Goal: Information Seeking & Learning: Learn about a topic

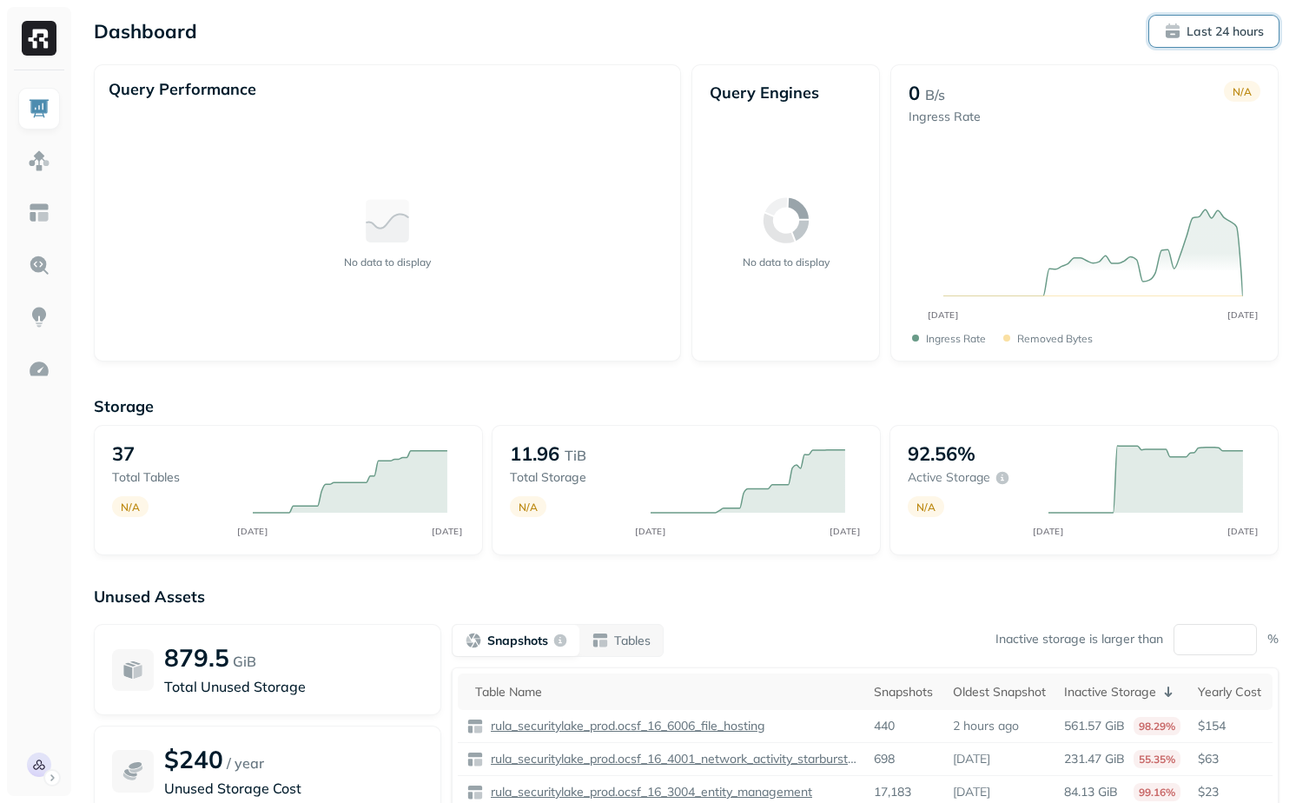
click at [1233, 43] on button "Last 24 hours" at bounding box center [1213, 31] width 129 height 31
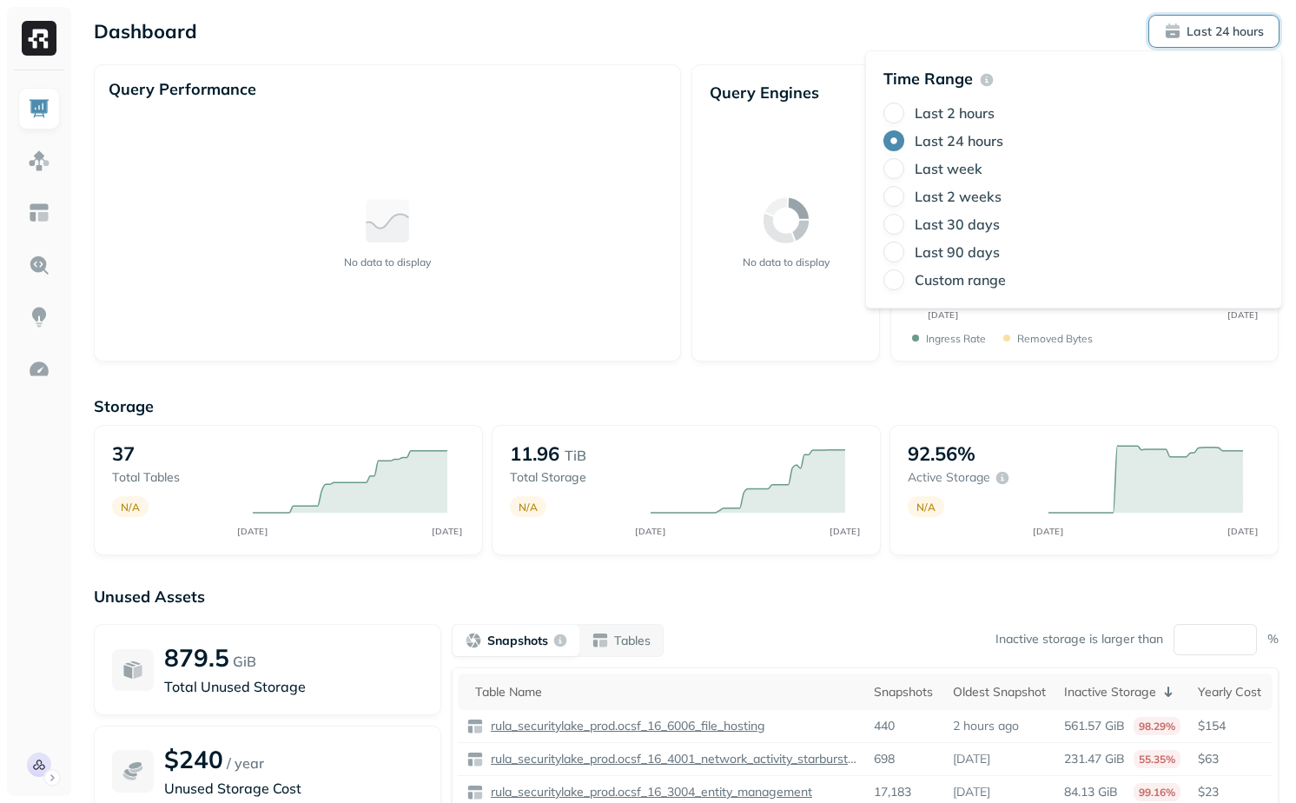
click at [975, 113] on label "Last 2 hours" at bounding box center [955, 112] width 80 height 17
click at [904, 113] on button "Last 2 hours" at bounding box center [893, 112] width 21 height 21
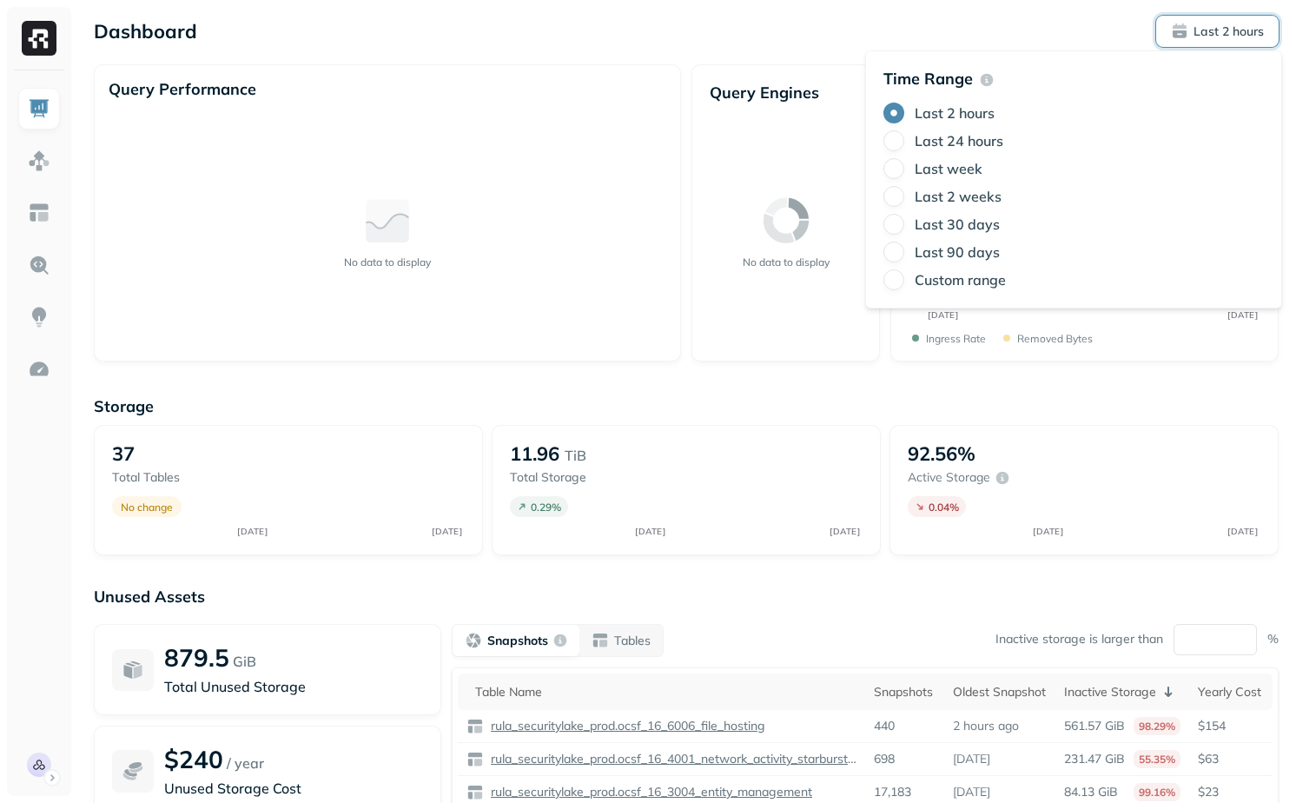
click at [782, 68] on div "Query Engines No data to display" at bounding box center [785, 212] width 188 height 297
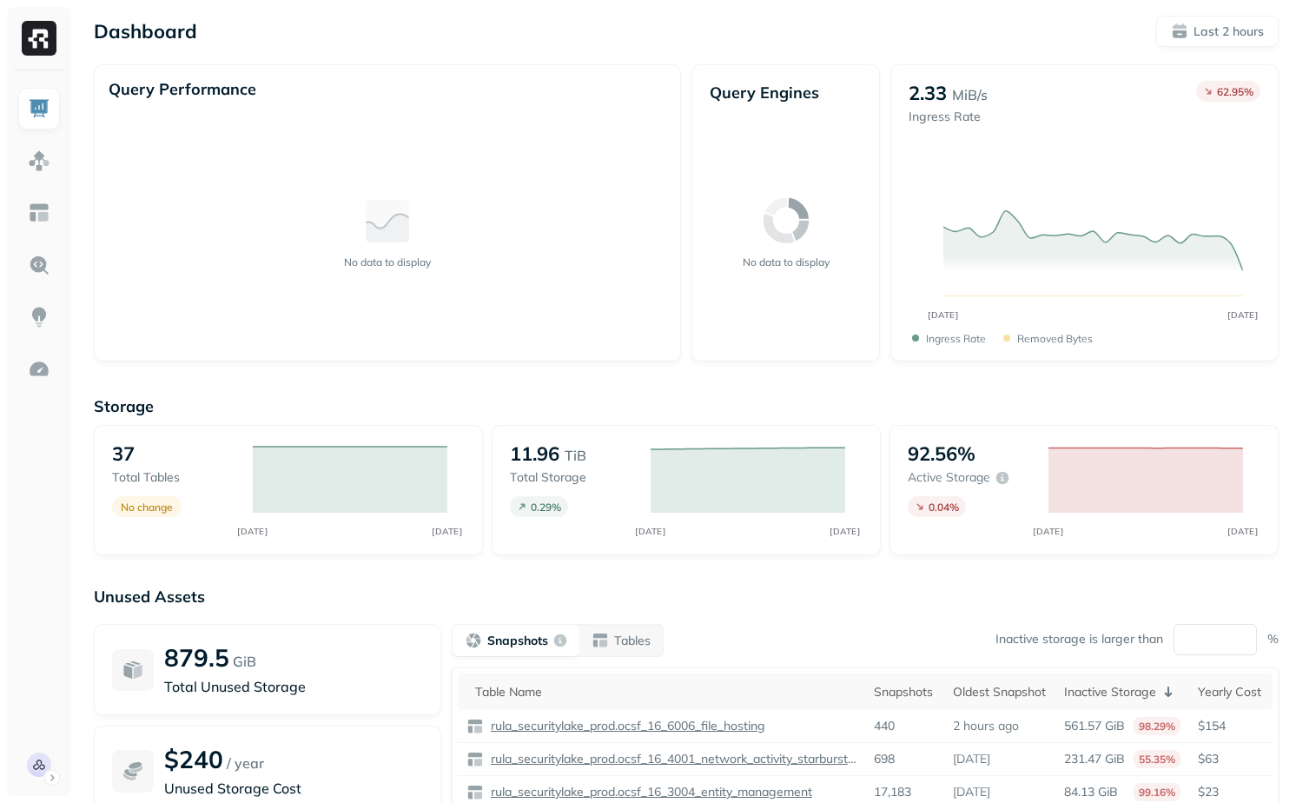
click at [43, 182] on ul at bounding box center [38, 436] width 43 height 697
click at [49, 140] on link at bounding box center [39, 161] width 42 height 42
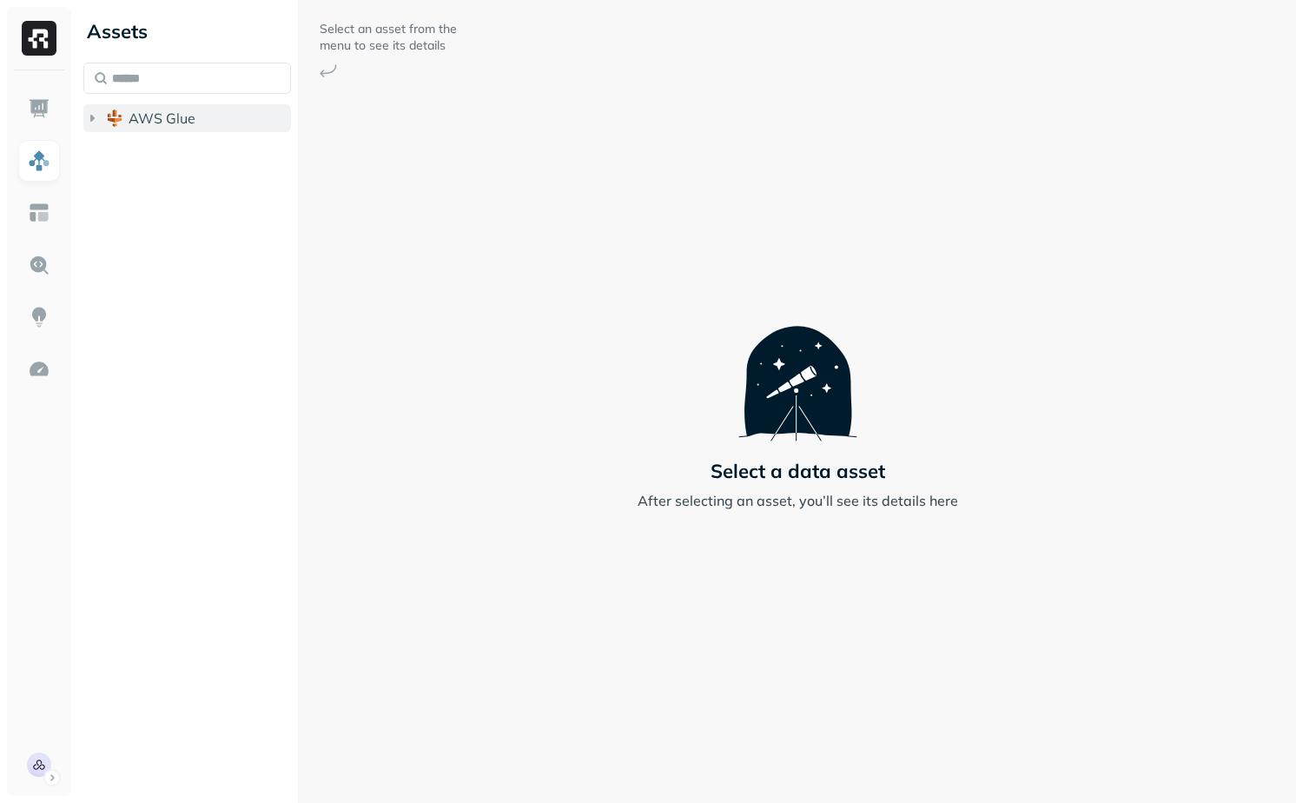
click at [149, 111] on span "AWS Glue" at bounding box center [162, 117] width 67 height 17
click at [160, 173] on div "Assets AWS Glue rula_securitylake_prod" at bounding box center [186, 88] width 221 height 177
click at [160, 171] on div "Assets AWS Glue rula_securitylake_prod" at bounding box center [186, 88] width 221 height 177
click at [158, 167] on li "rula_securitylake_prod" at bounding box center [196, 152] width 191 height 31
click at [164, 157] on span "rula_securitylake_prod" at bounding box center [219, 150] width 146 height 17
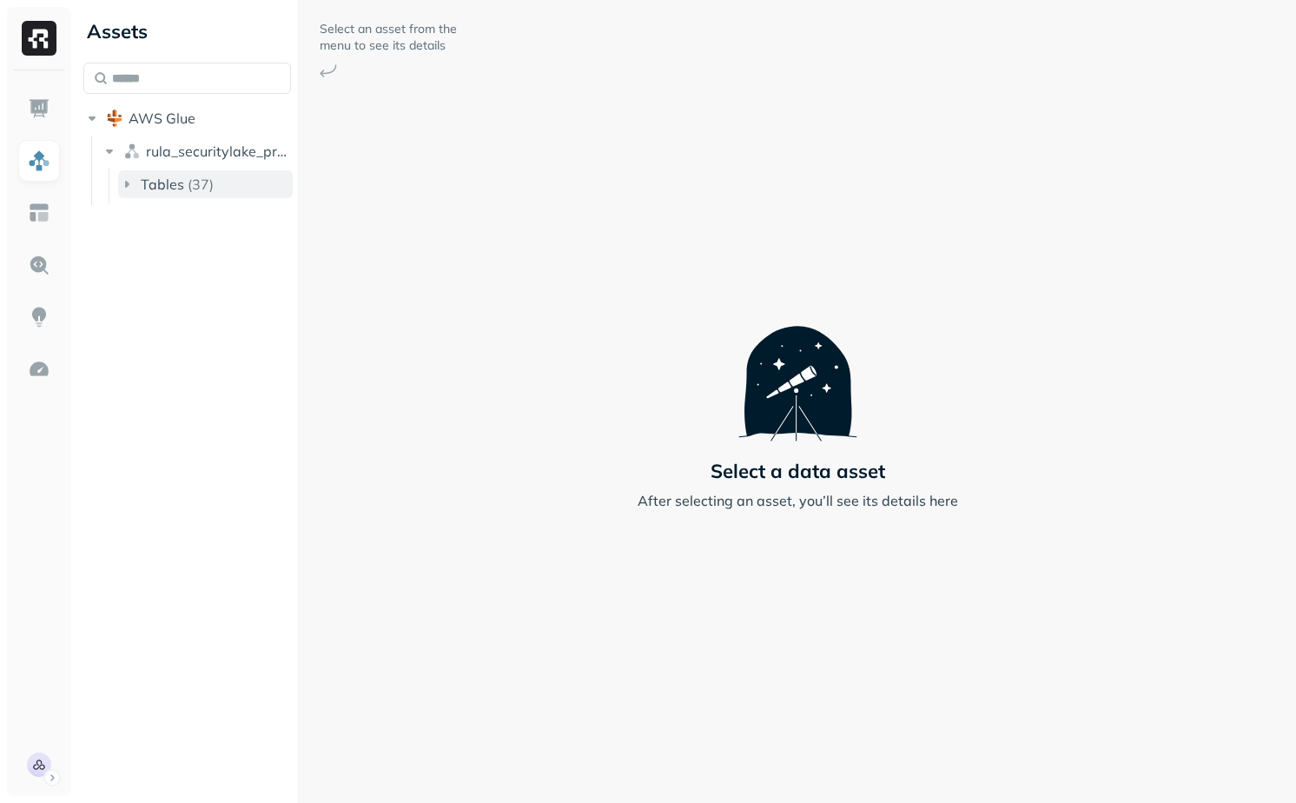
click at [188, 191] on p "( 37 )" at bounding box center [201, 183] width 26 height 17
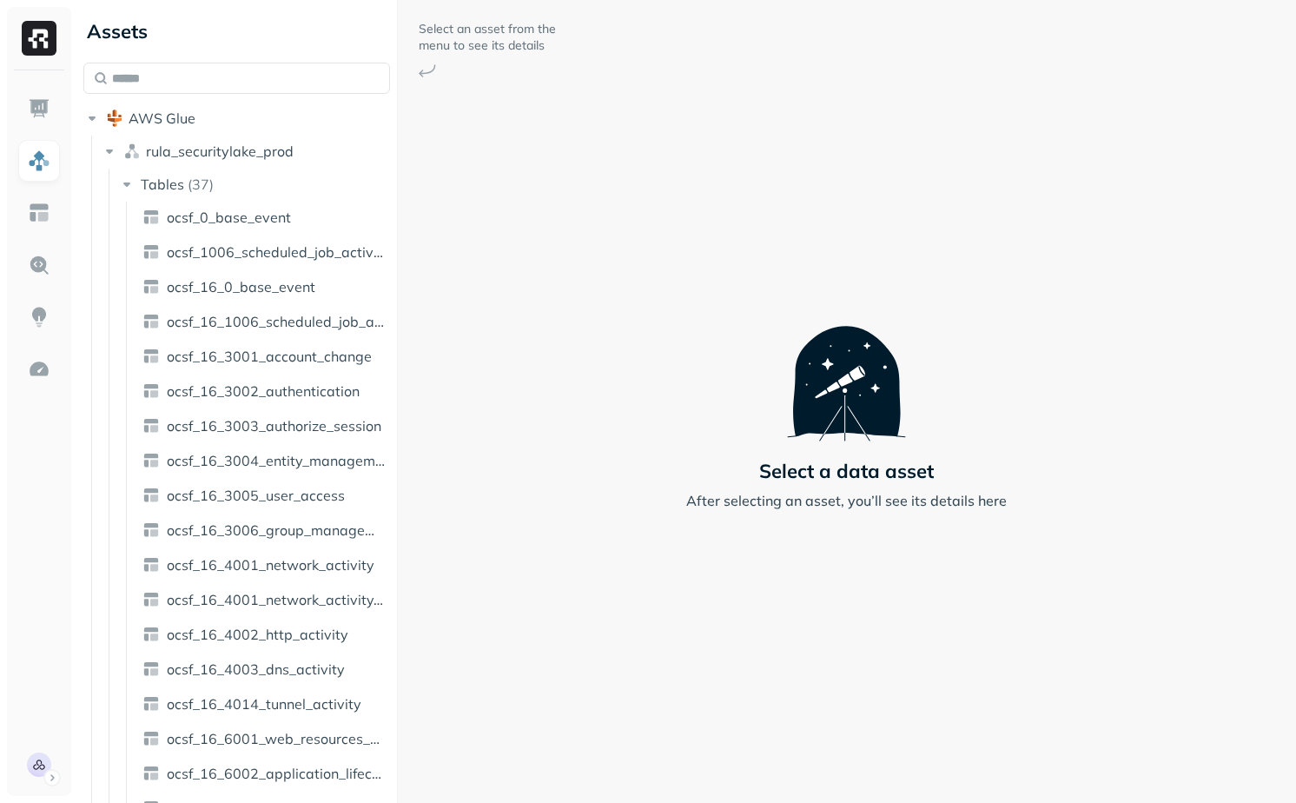
click at [478, 307] on div "Assets AWS Glue rula_securitylake_prod Tables ( 37 ) ocsf_0_base_event ocsf_100…" at bounding box center [685, 401] width 1219 height 803
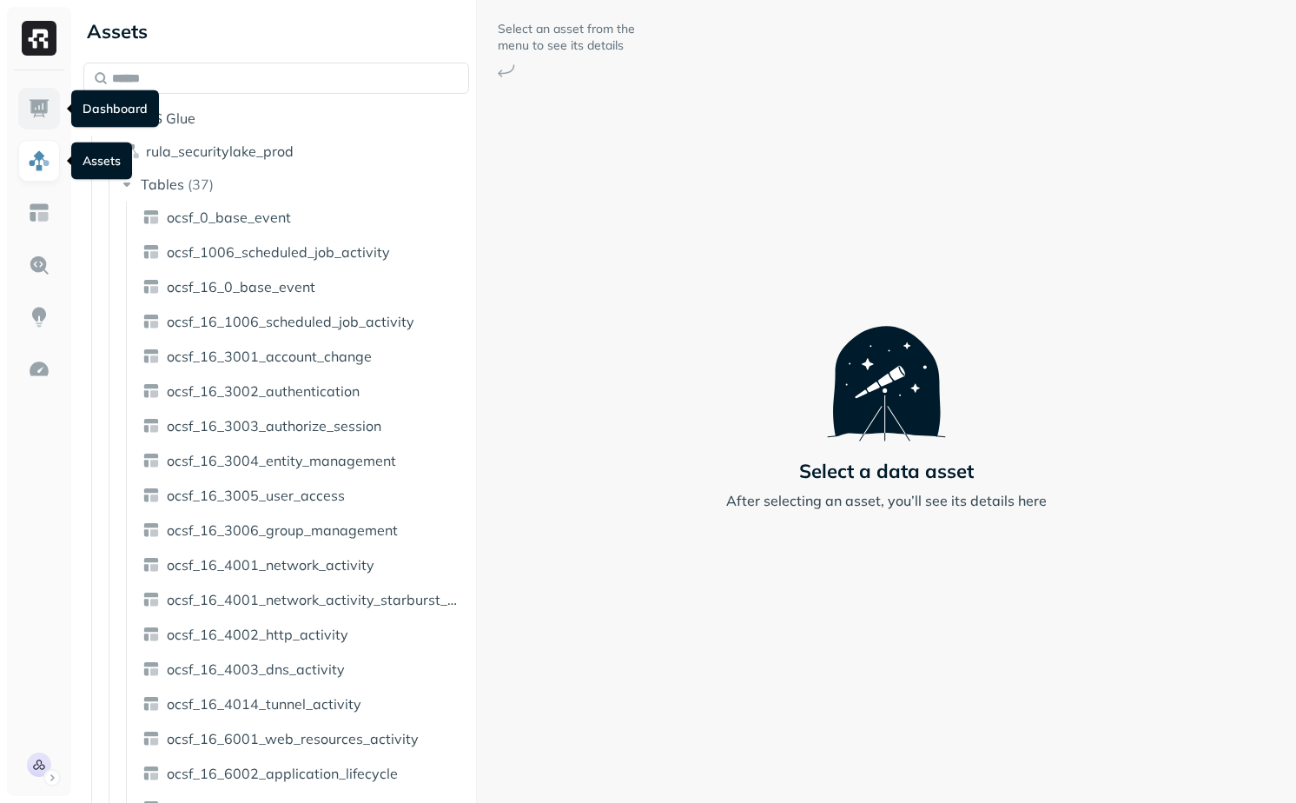
click at [44, 120] on link at bounding box center [39, 109] width 42 height 42
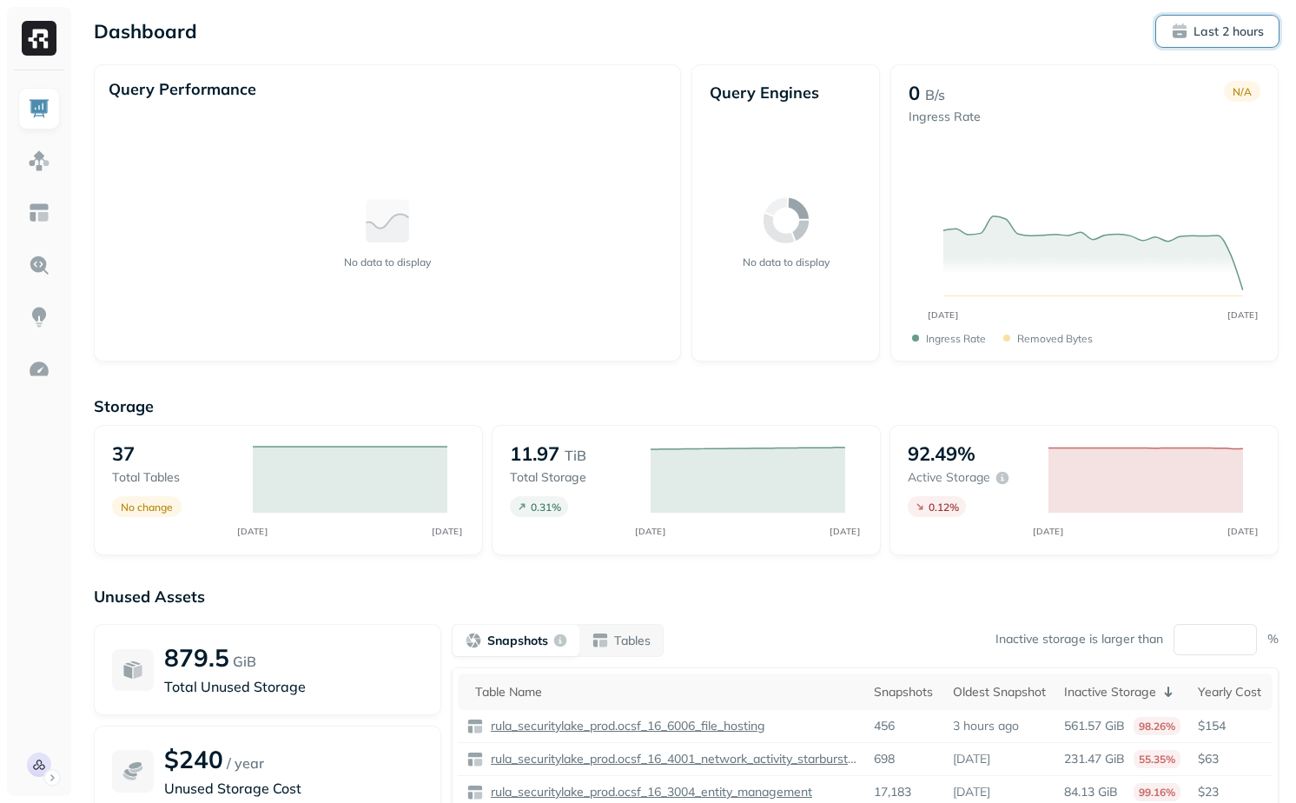
click at [1196, 45] on button "Last 2 hours" at bounding box center [1217, 31] width 122 height 31
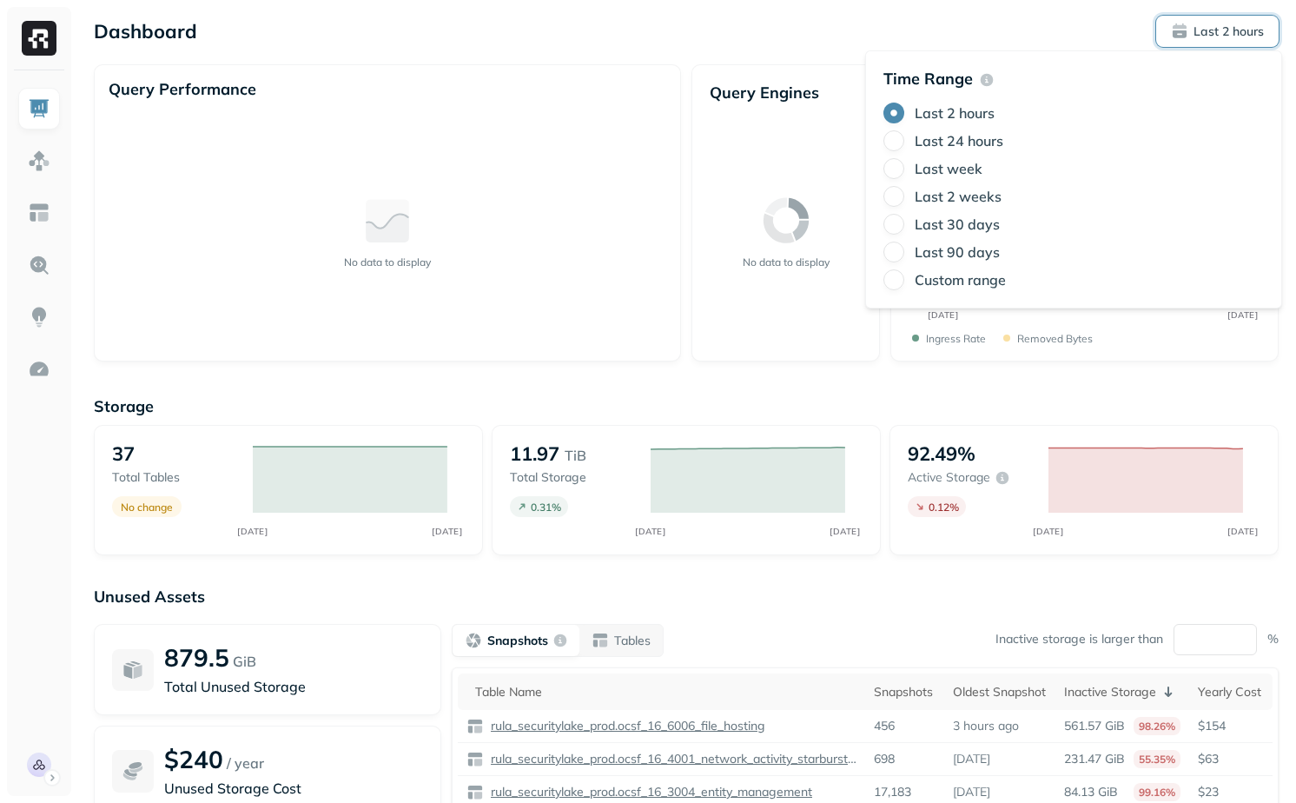
click at [956, 135] on label "Last 24 hours" at bounding box center [959, 140] width 89 height 17
click at [904, 135] on button "Last 24 hours" at bounding box center [893, 140] width 21 height 21
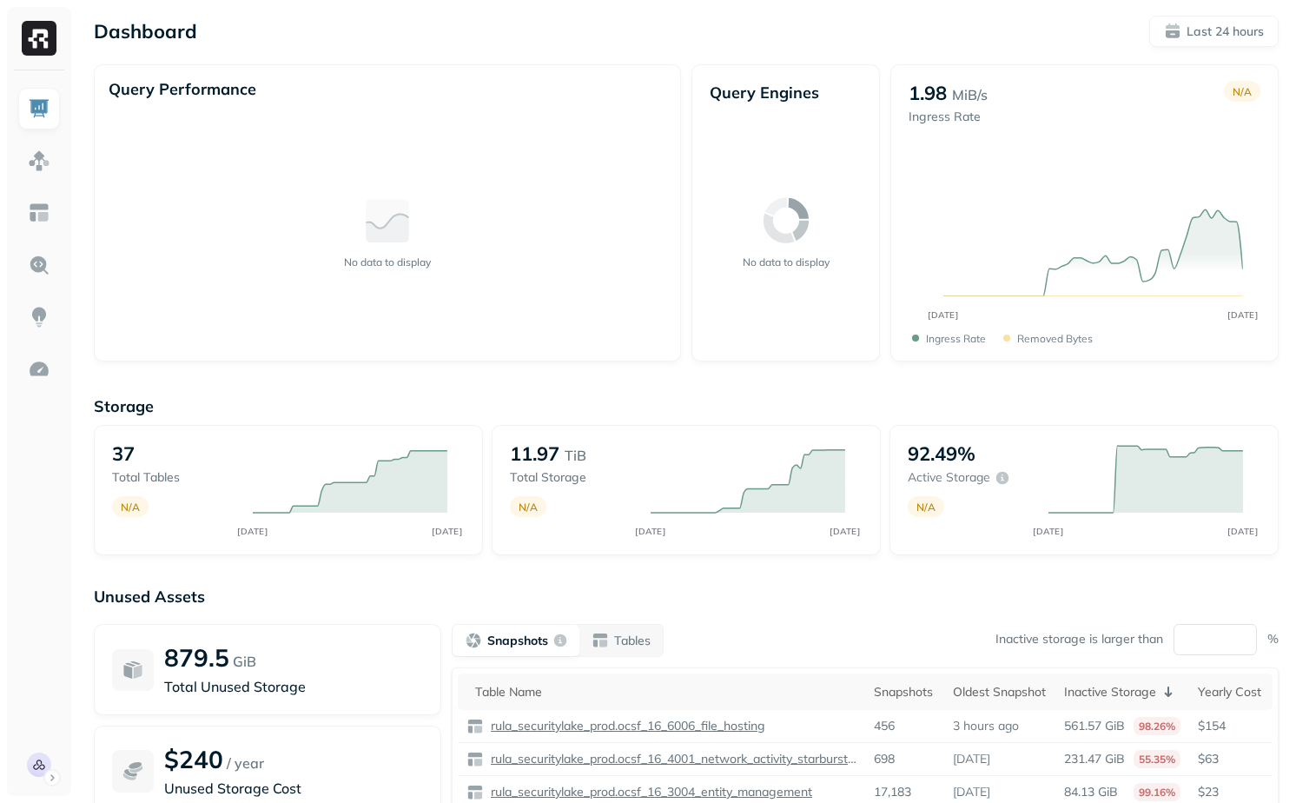
click at [11, 174] on div at bounding box center [39, 432] width 64 height 725
click at [30, 166] on img at bounding box center [39, 160] width 23 height 23
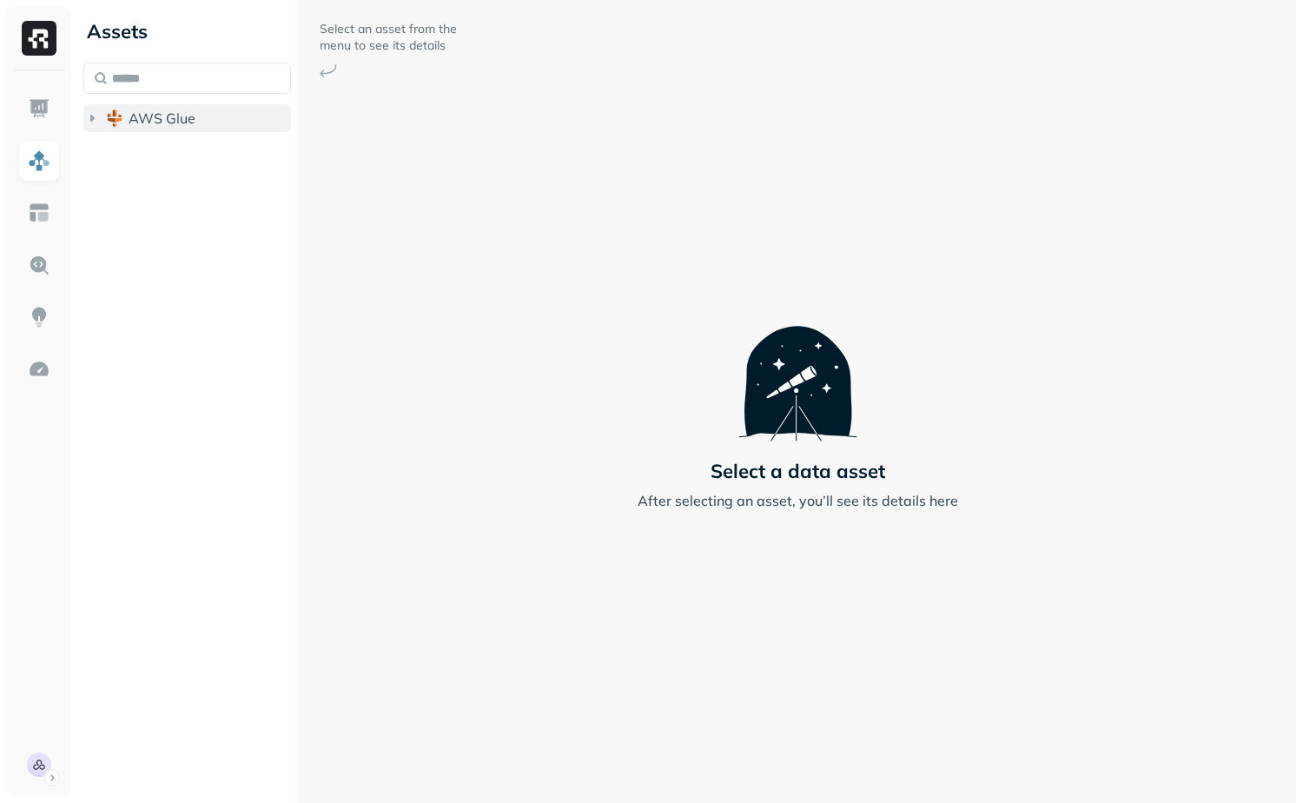
click at [219, 126] on button "AWS Glue" at bounding box center [187, 118] width 208 height 28
click at [222, 181] on div "Assets AWS Glue rula_securitylake_prod" at bounding box center [186, 401] width 221 height 803
click at [222, 150] on span "rula_securitylake_prod" at bounding box center [219, 150] width 146 height 17
click at [222, 214] on div "Assets AWS Glue rula_securitylake_prod Tables ( 37 )" at bounding box center [186, 401] width 221 height 803
click at [222, 197] on button "Tables ( 37 )" at bounding box center [205, 184] width 175 height 28
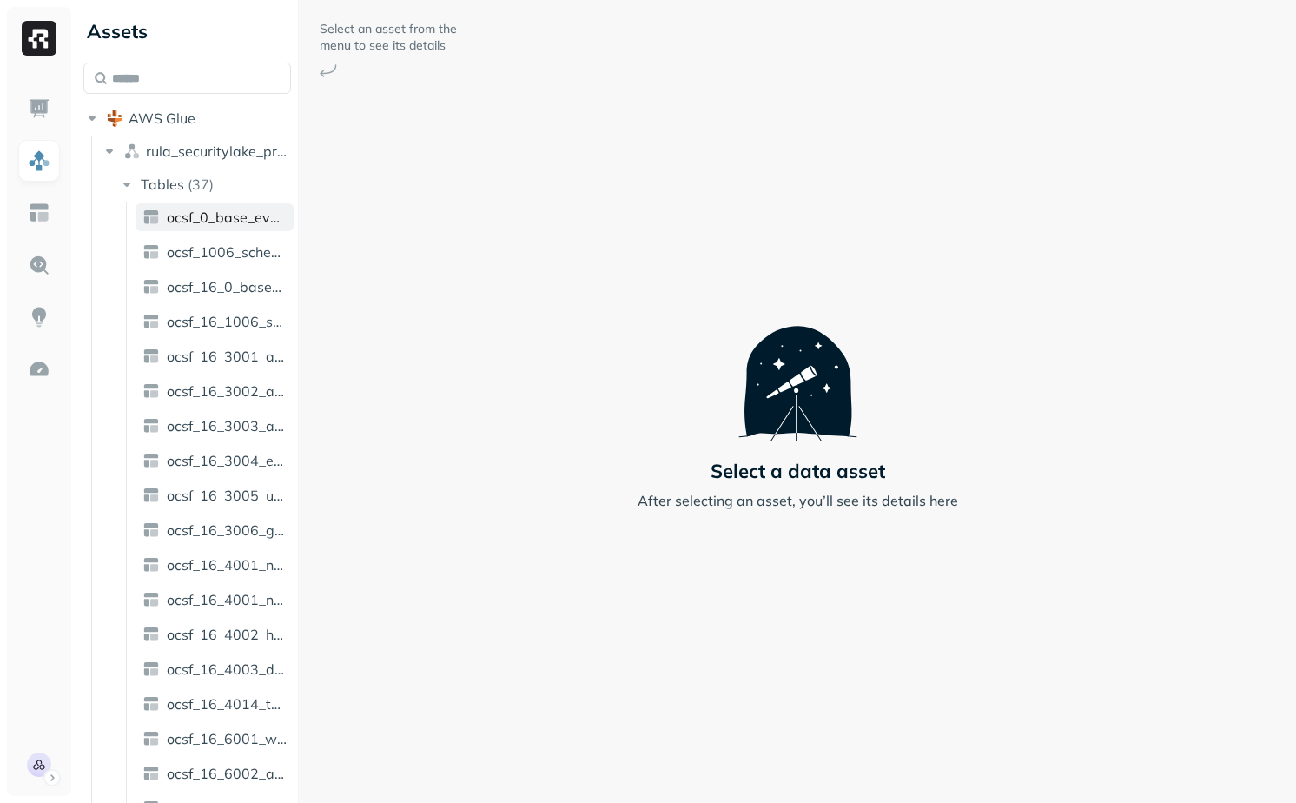
click at [222, 223] on span "ocsf_0_base_event" at bounding box center [227, 216] width 120 height 17
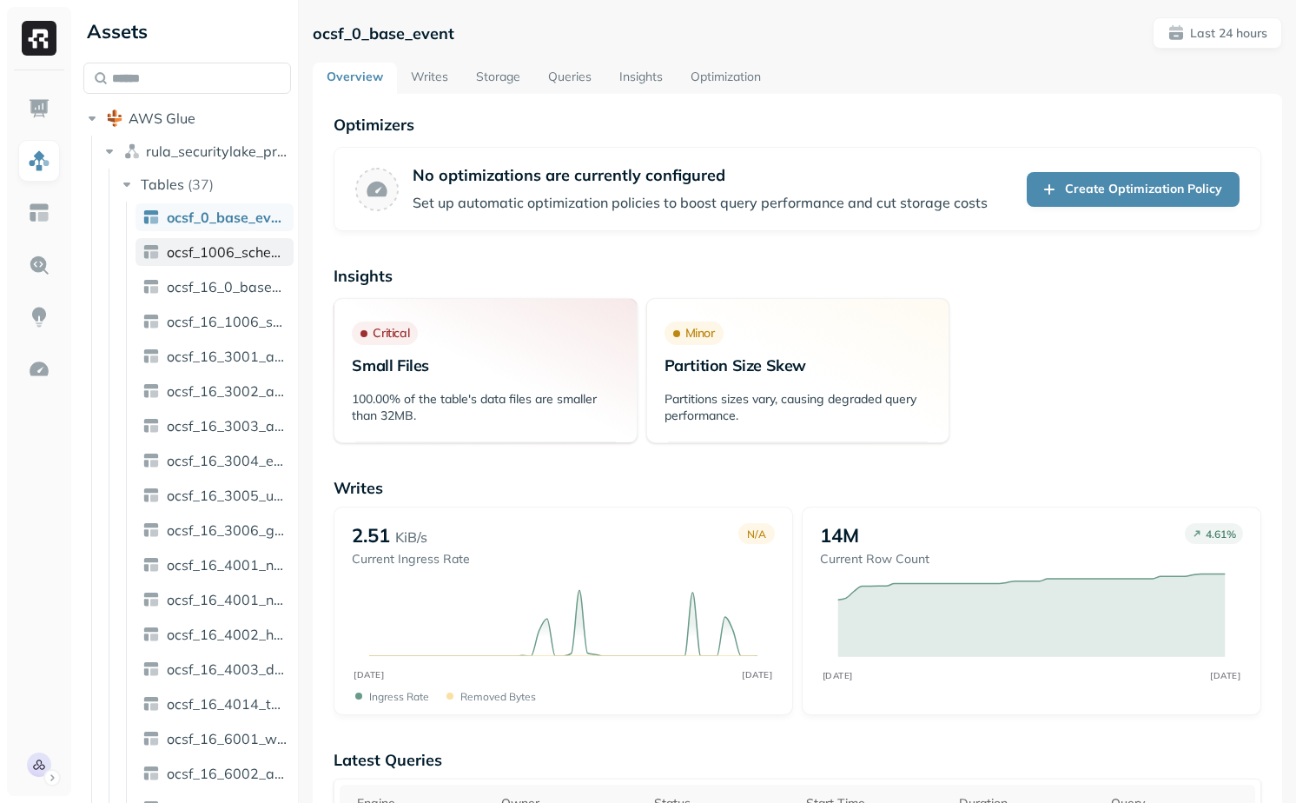
click at [225, 247] on span "ocsf_1006_scheduled_job_activity" at bounding box center [227, 251] width 120 height 17
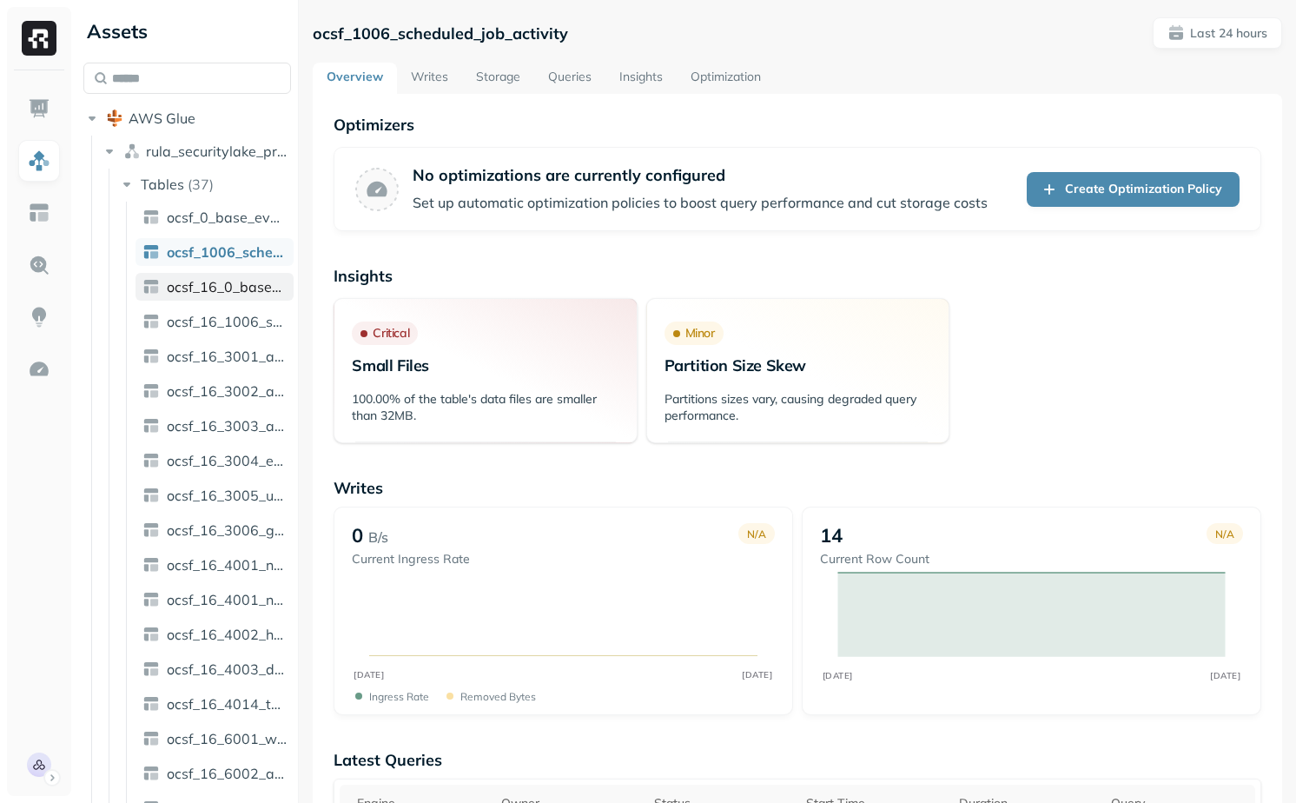
click at [250, 291] on span "ocsf_16_0_base_event" at bounding box center [227, 286] width 120 height 17
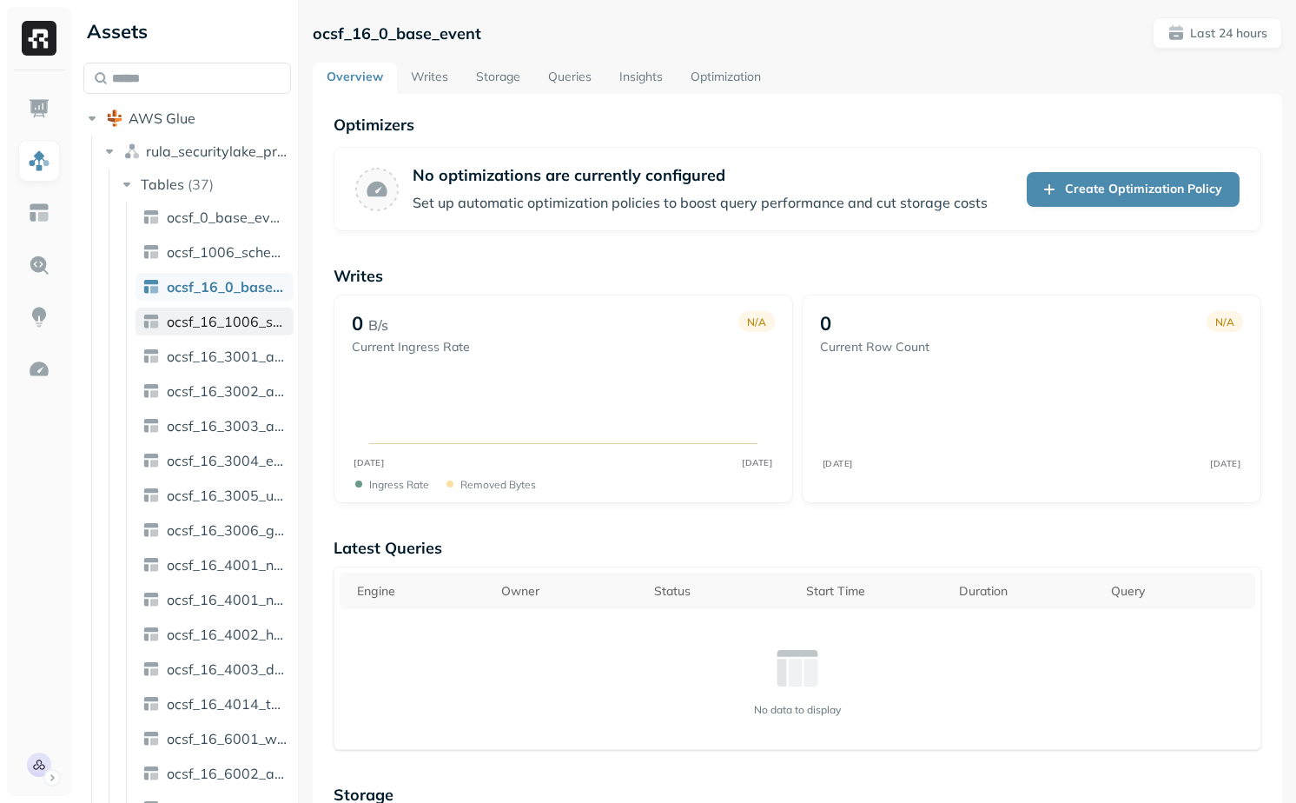
click at [242, 326] on span "ocsf_16_1006_scheduled_job_activity" at bounding box center [227, 321] width 120 height 17
click at [229, 356] on span "ocsf_16_3001_account_change" at bounding box center [227, 355] width 120 height 17
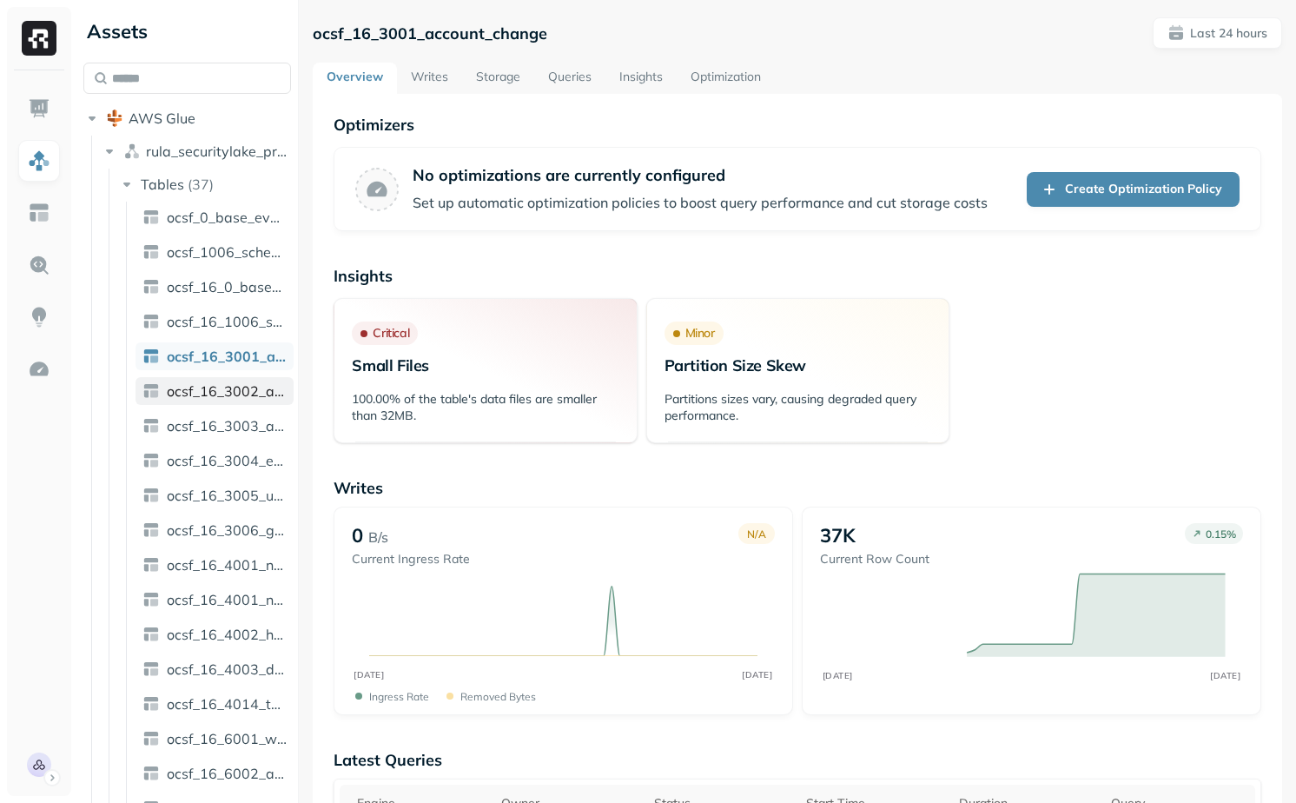
click at [228, 388] on span "ocsf_16_3002_authentication" at bounding box center [227, 390] width 120 height 17
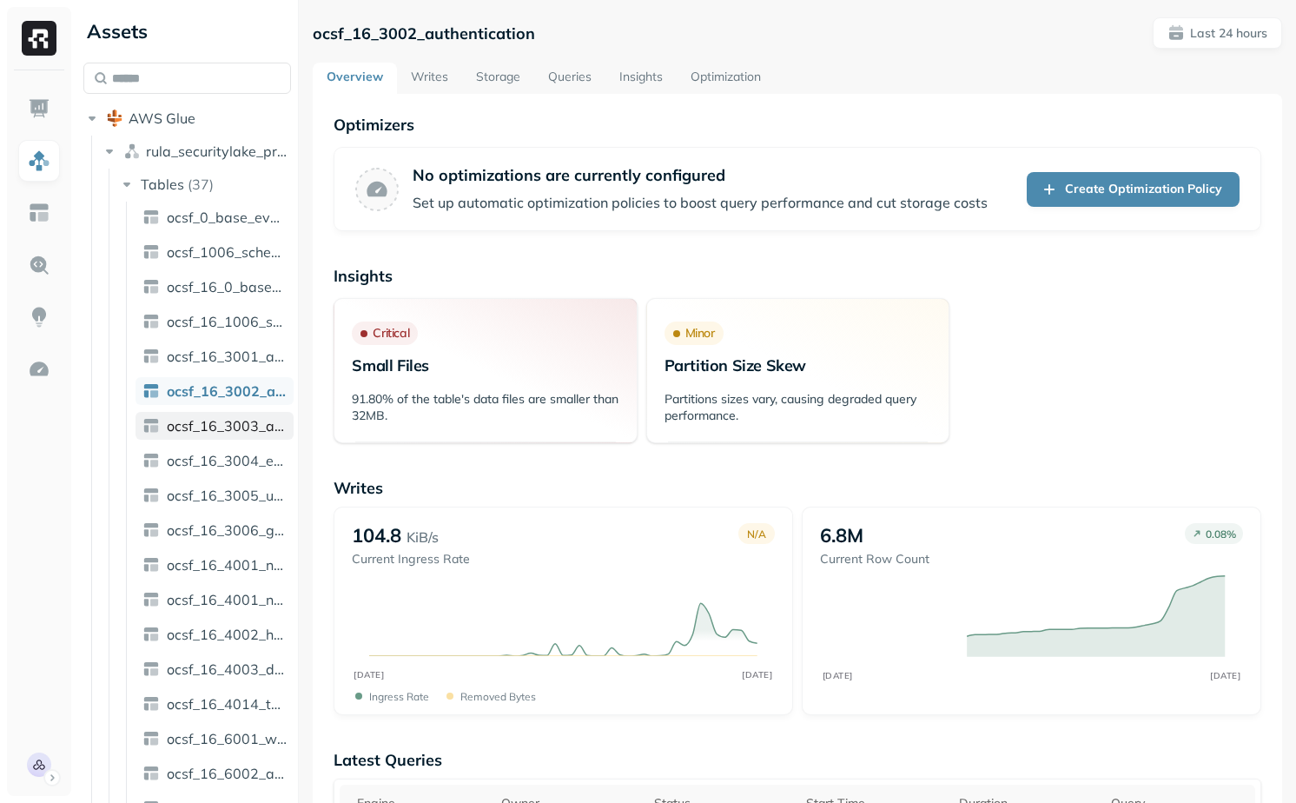
click at [231, 419] on span "ocsf_16_3003_authorize_session" at bounding box center [227, 425] width 120 height 17
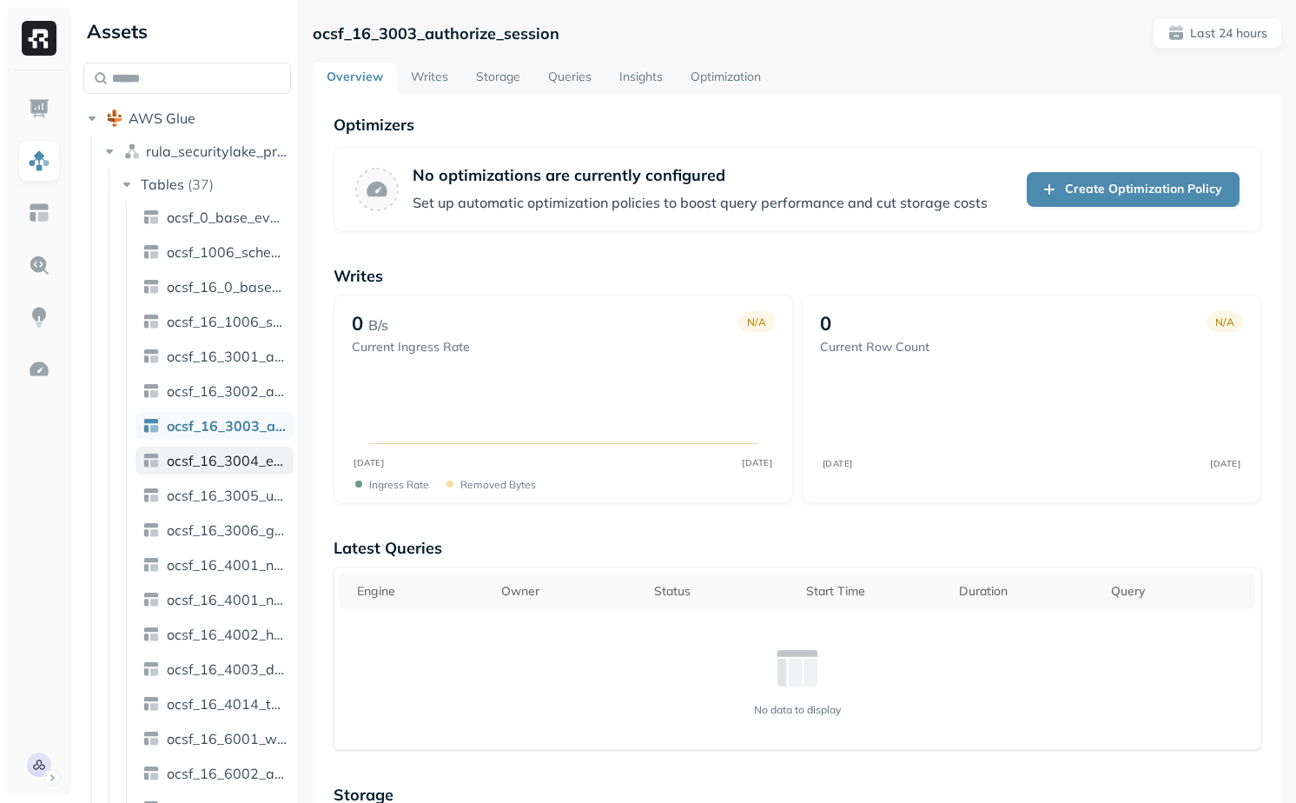
click at [235, 450] on link "ocsf_16_3004_entity_management" at bounding box center [214, 460] width 158 height 28
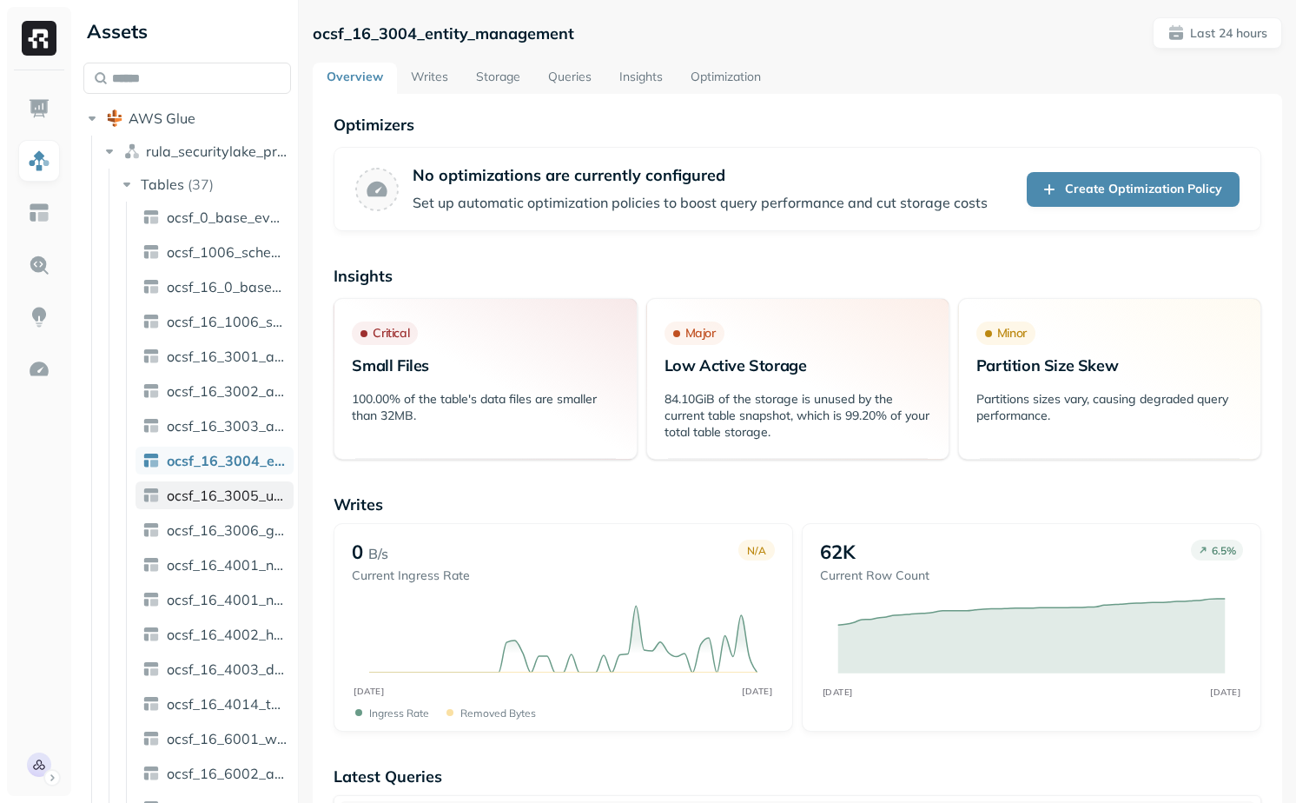
click at [236, 484] on link "ocsf_16_3005_user_access" at bounding box center [214, 495] width 158 height 28
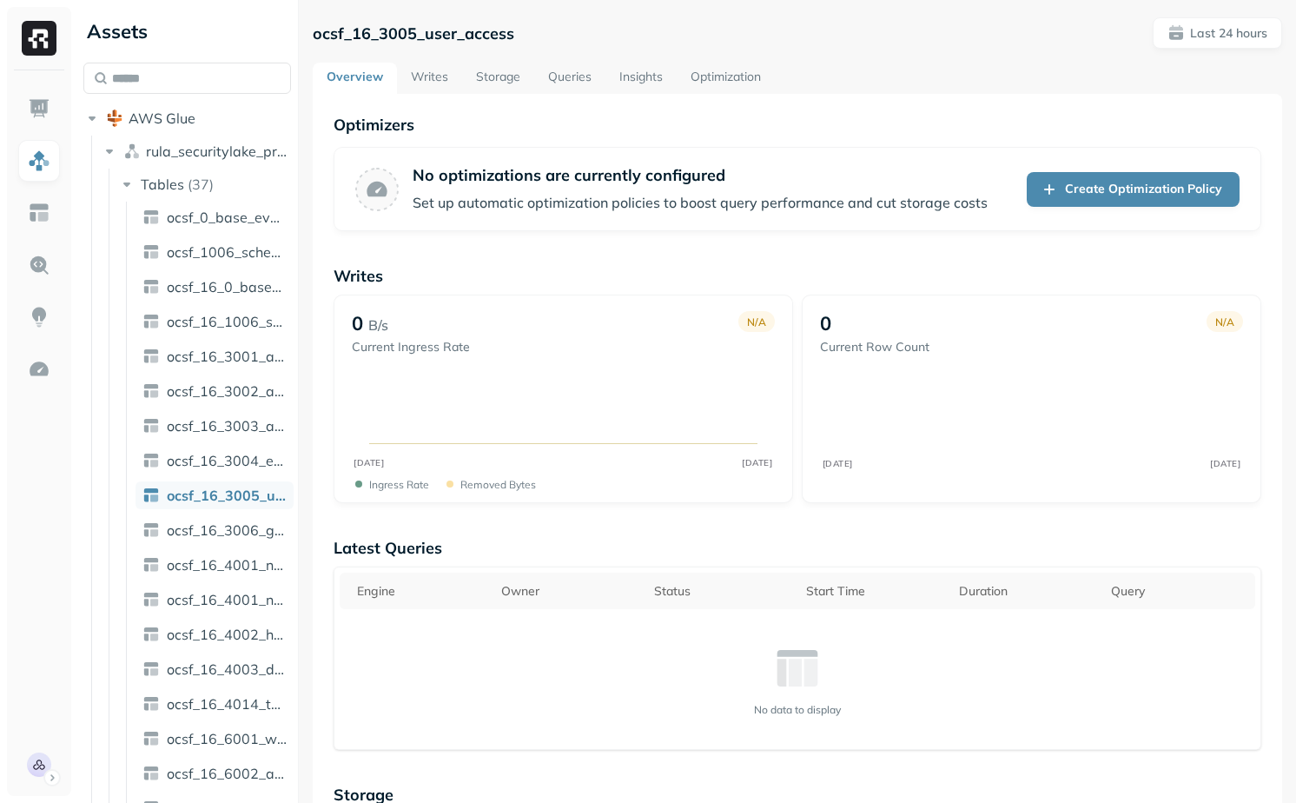
click at [233, 538] on span "ocsf_16_3006_group_management" at bounding box center [227, 529] width 120 height 17
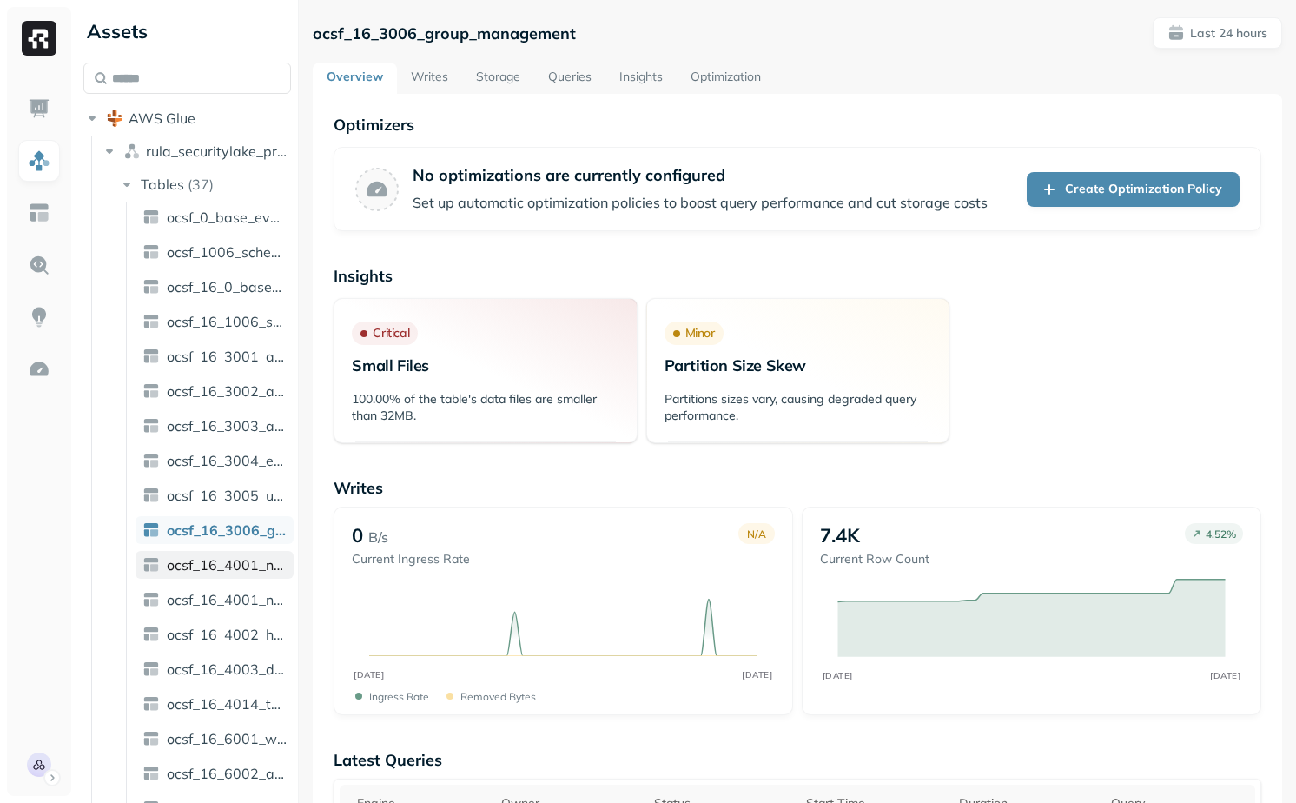
click at [235, 562] on span "ocsf_16_4001_network_activity" at bounding box center [227, 564] width 120 height 17
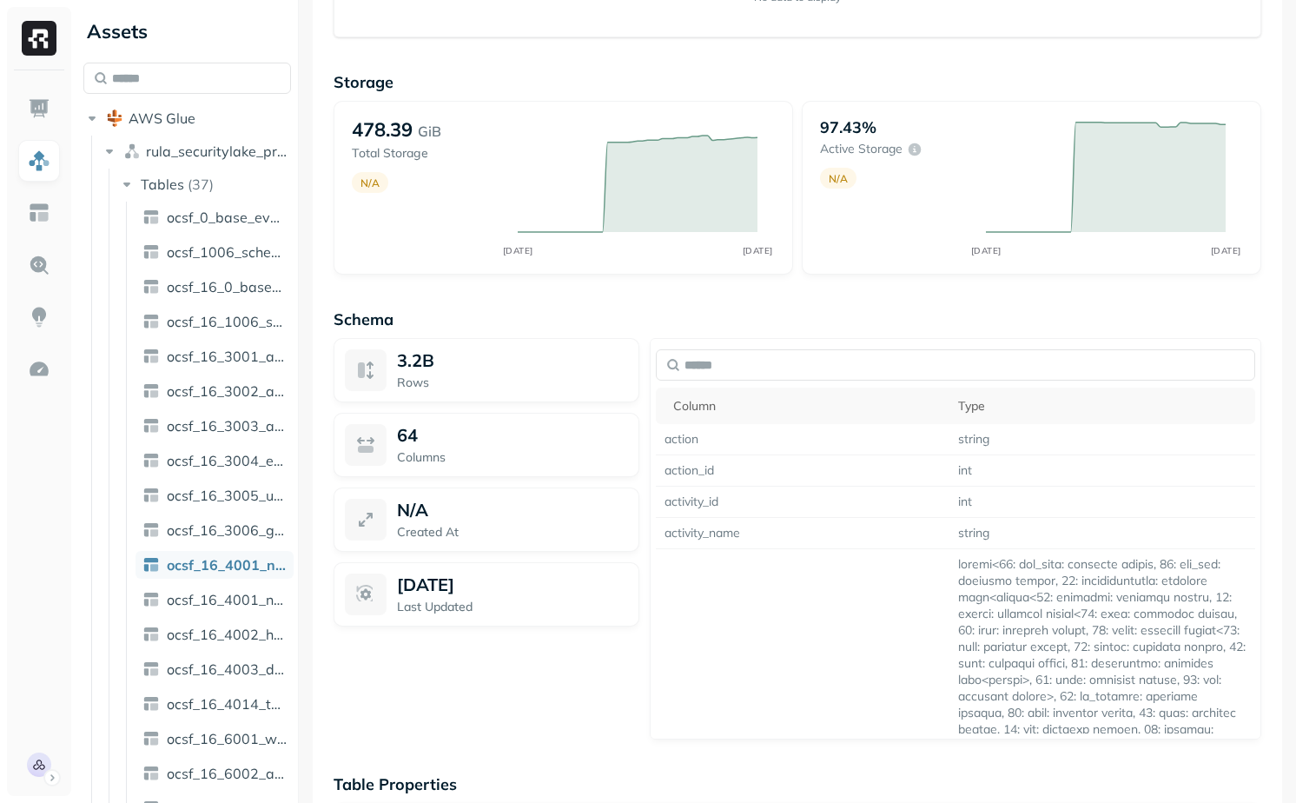
scroll to position [1043, 0]
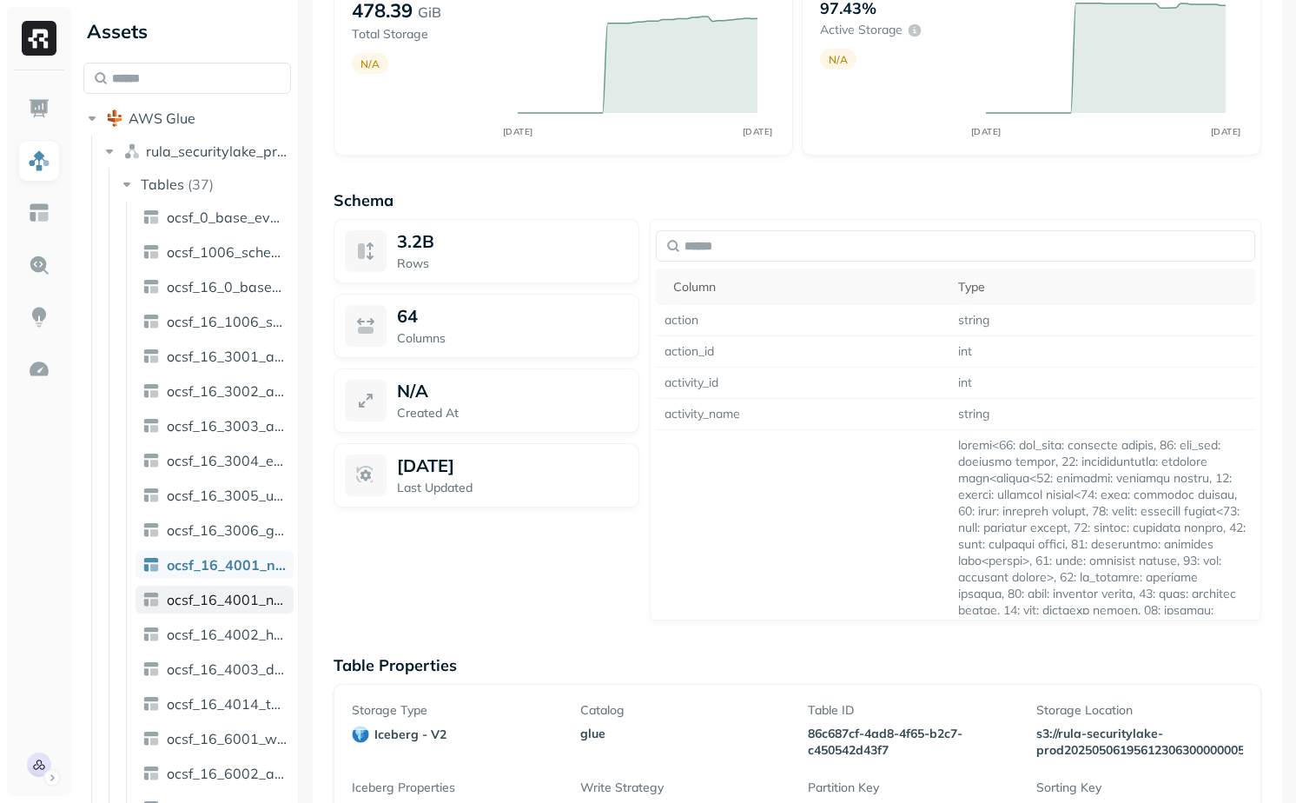
click at [229, 600] on span "ocsf_16_4001_network_activity_starburst_poc" at bounding box center [227, 599] width 120 height 17
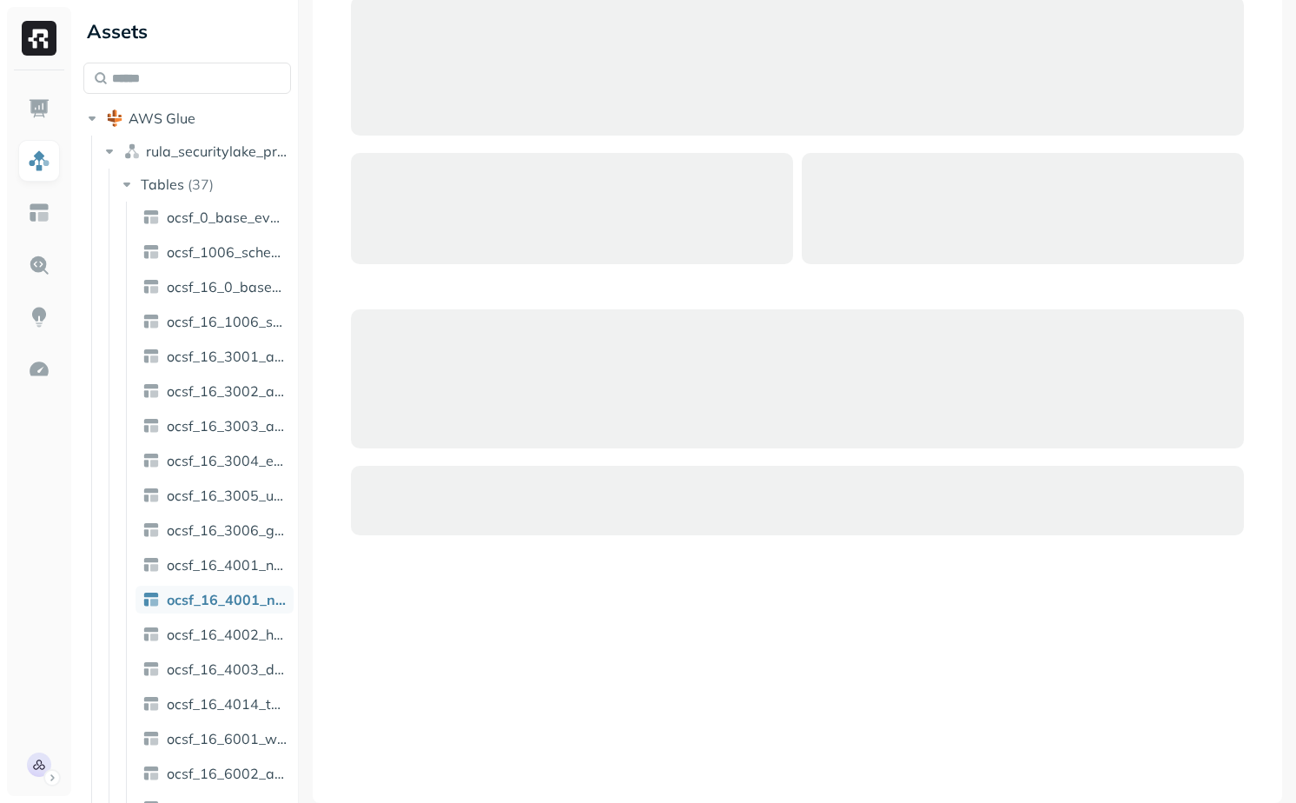
scroll to position [115, 0]
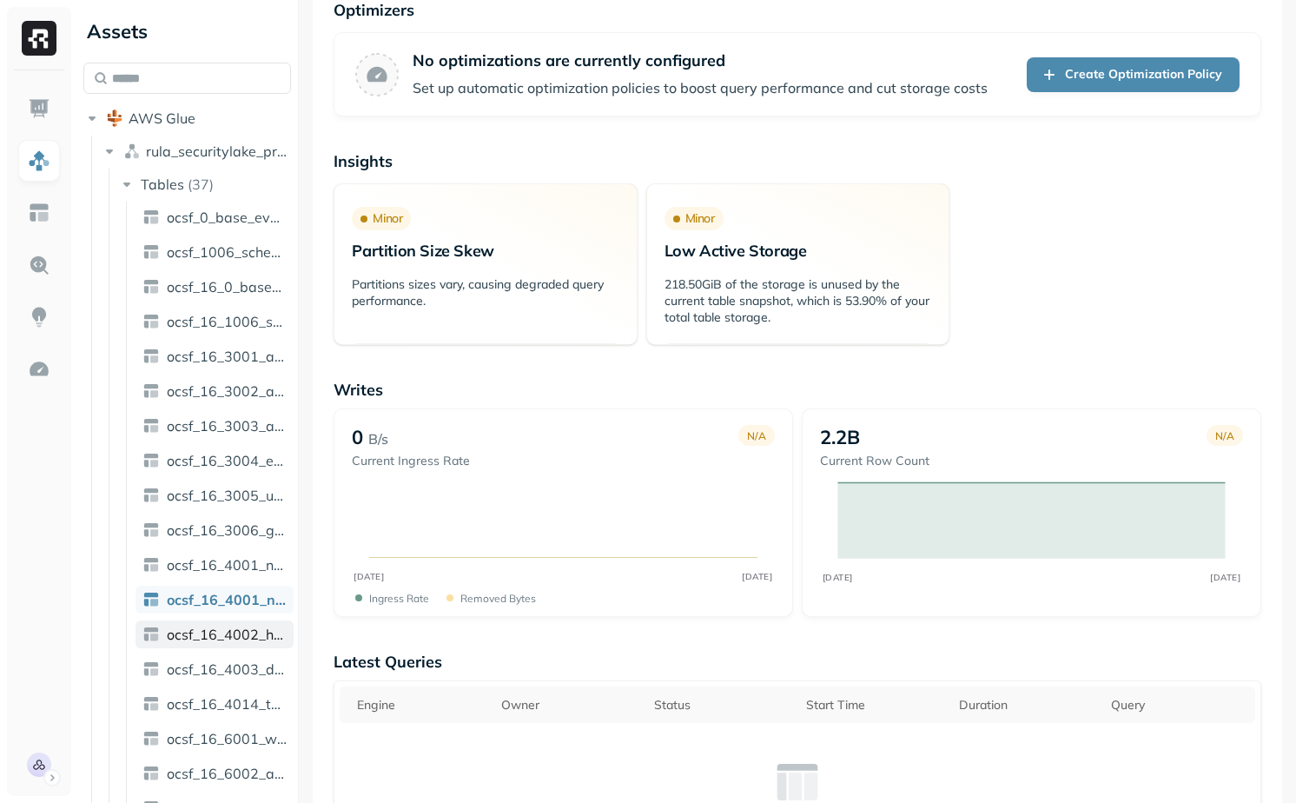
click at [248, 637] on span "ocsf_16_4002_http_activity" at bounding box center [227, 633] width 120 height 17
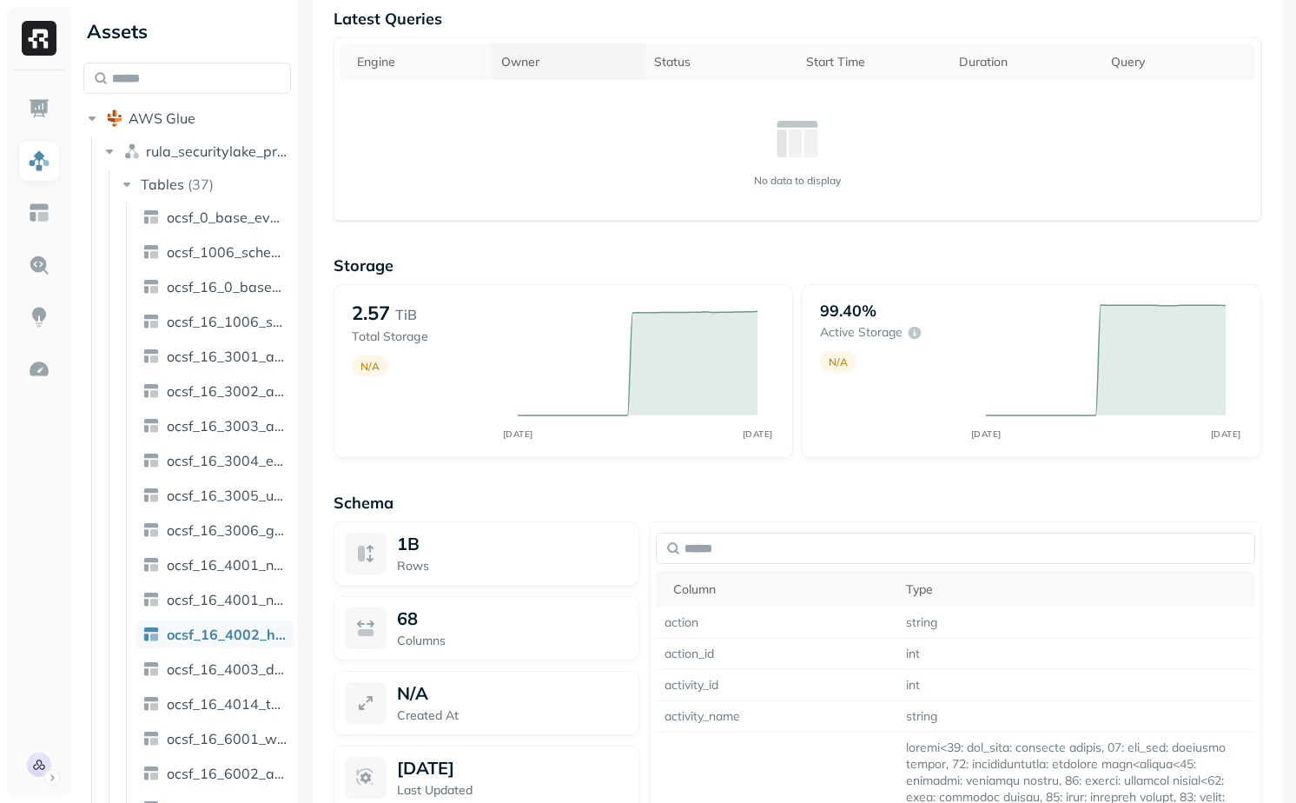
scroll to position [750, 0]
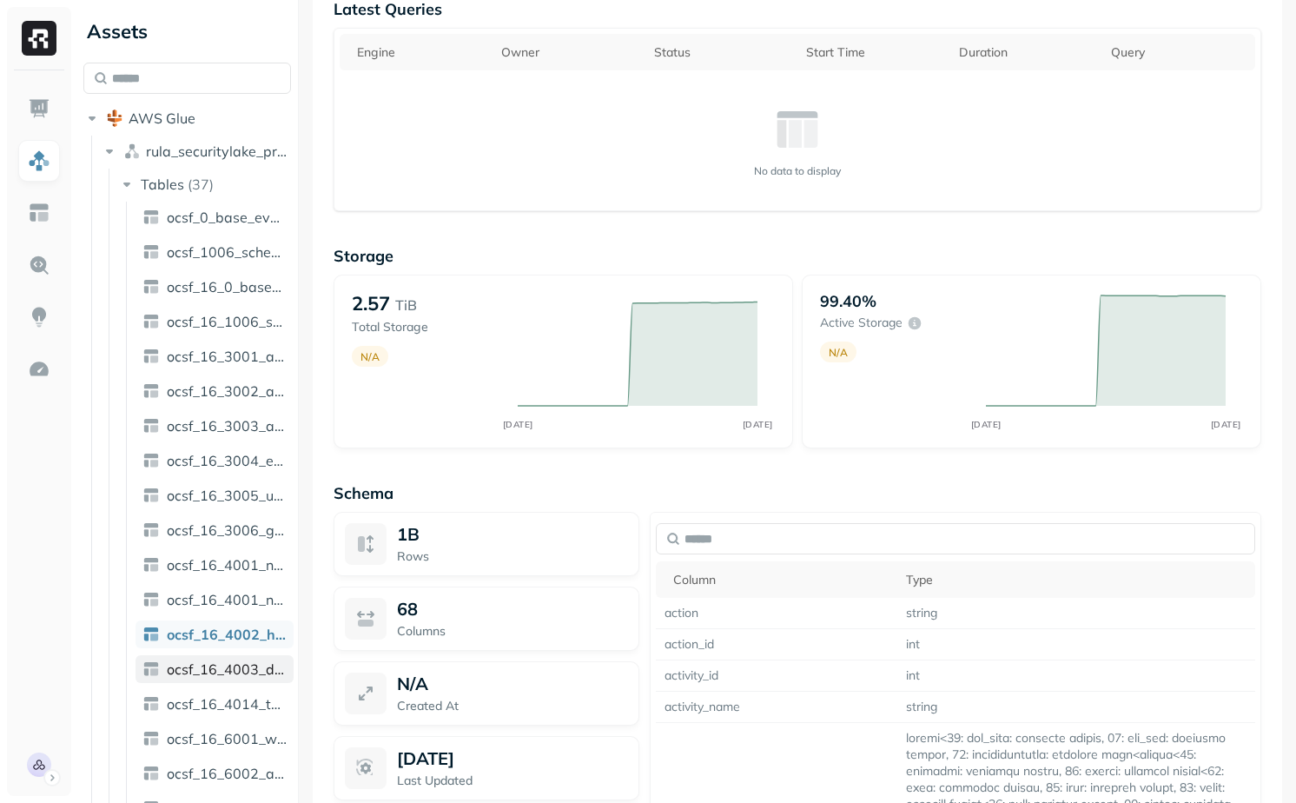
click at [217, 669] on span "ocsf_16_4003_dns_activity" at bounding box center [227, 668] width 120 height 17
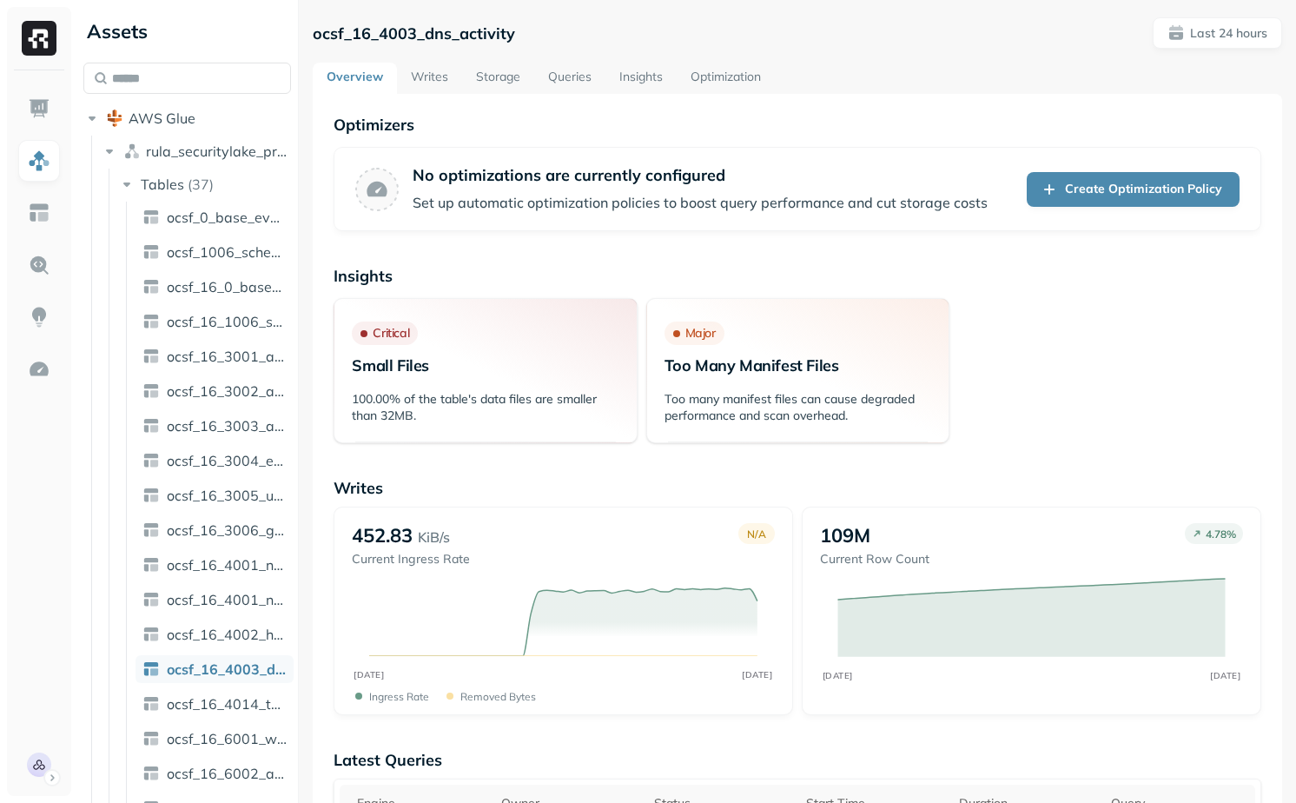
click at [410, 30] on p "ocsf_16_4003_dns_activity" at bounding box center [414, 33] width 202 height 20
click at [555, 274] on p "Insights" at bounding box center [798, 276] width 928 height 20
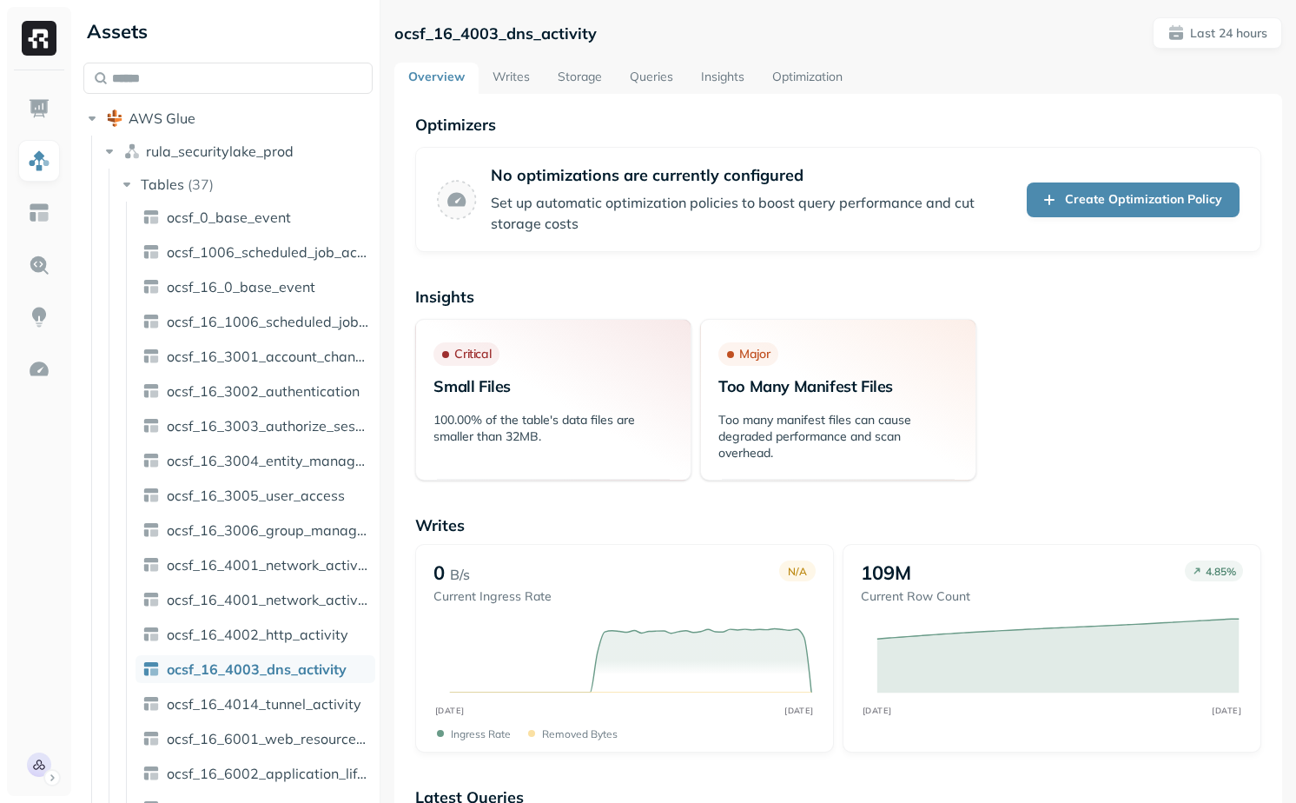
click at [380, 510] on div at bounding box center [380, 401] width 1 height 803
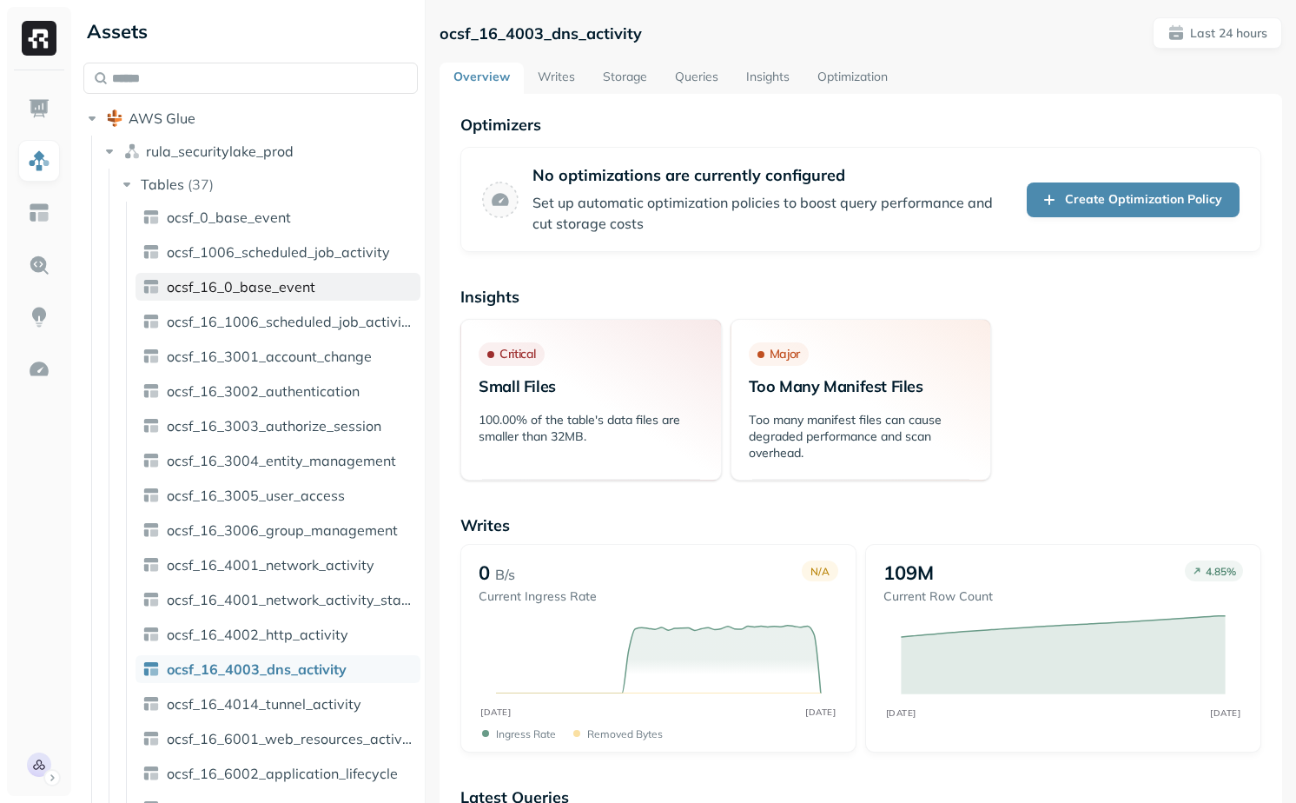
click at [283, 285] on span "ocsf_16_0_base_event" at bounding box center [241, 286] width 149 height 17
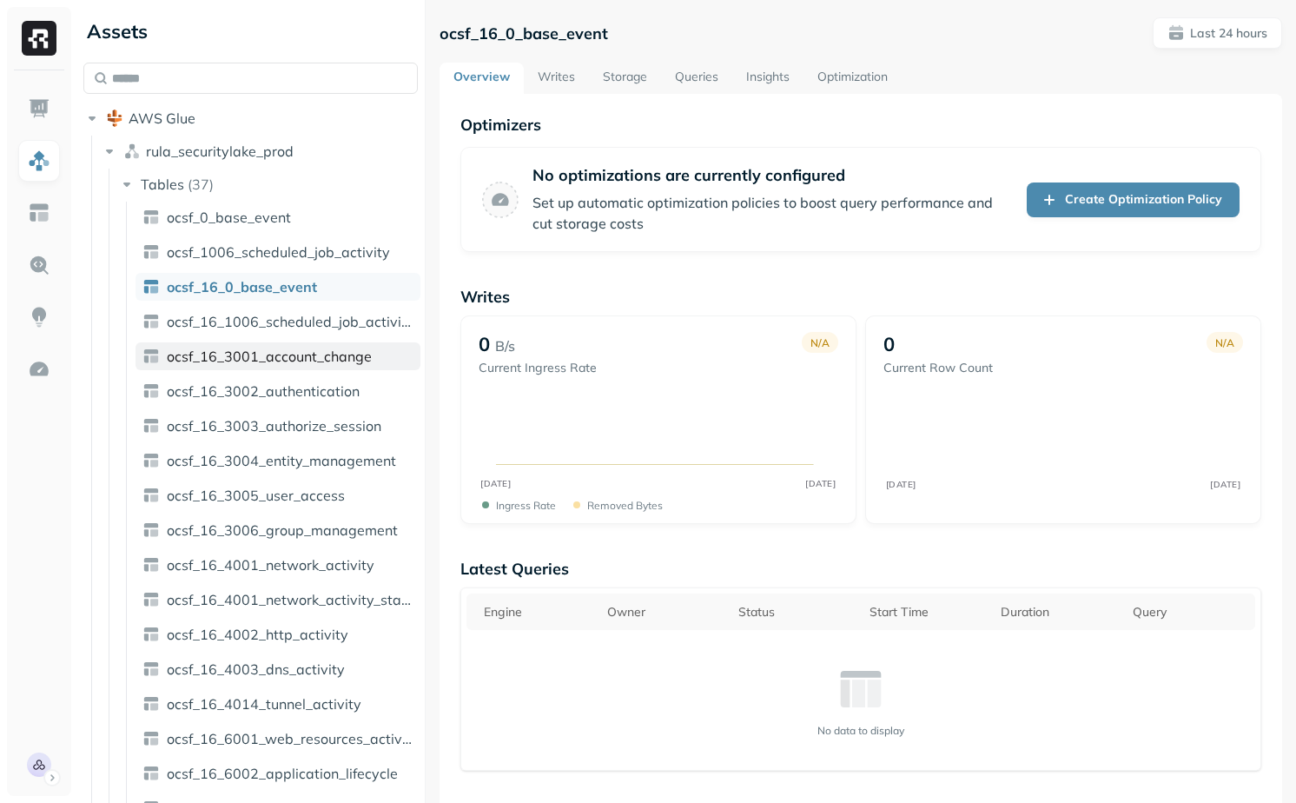
click at [335, 354] on span "ocsf_16_3001_account_change" at bounding box center [269, 355] width 205 height 17
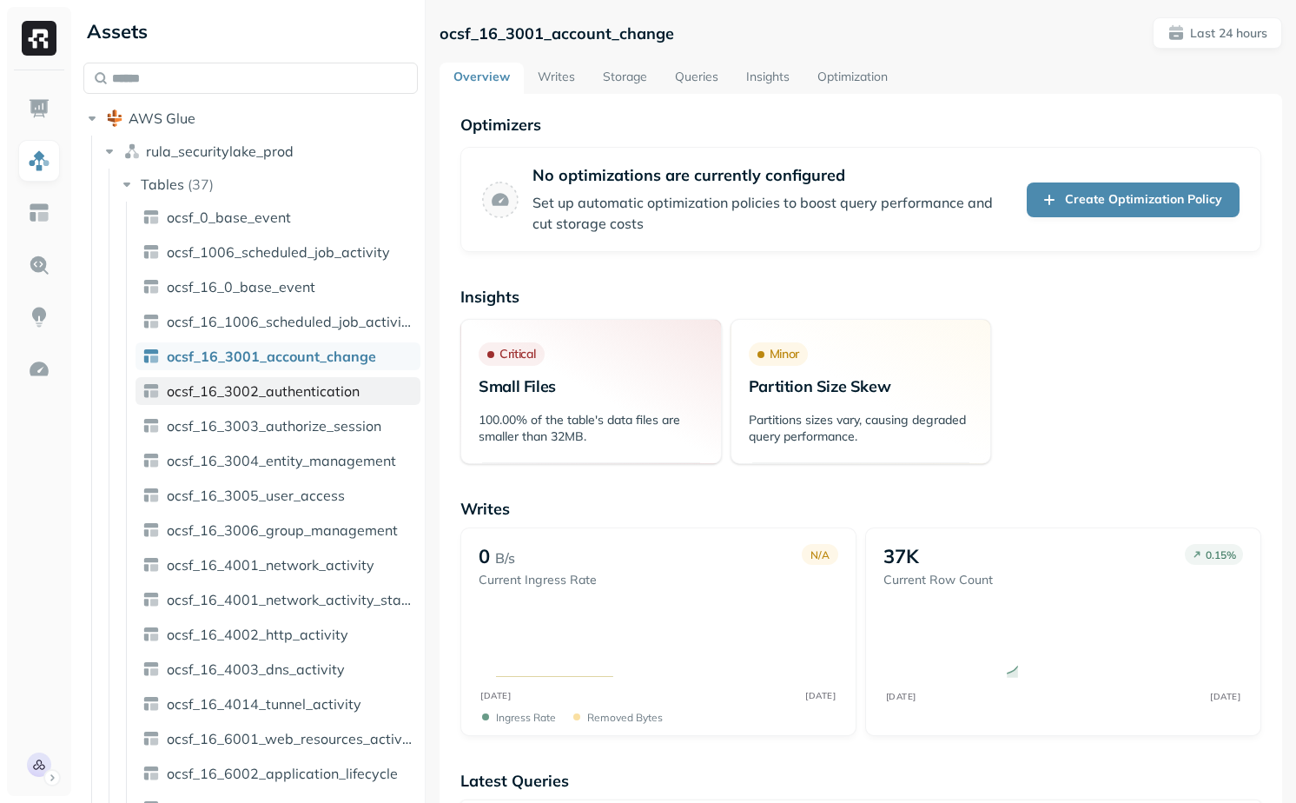
click at [324, 388] on span "ocsf_16_3002_authentication" at bounding box center [263, 390] width 193 height 17
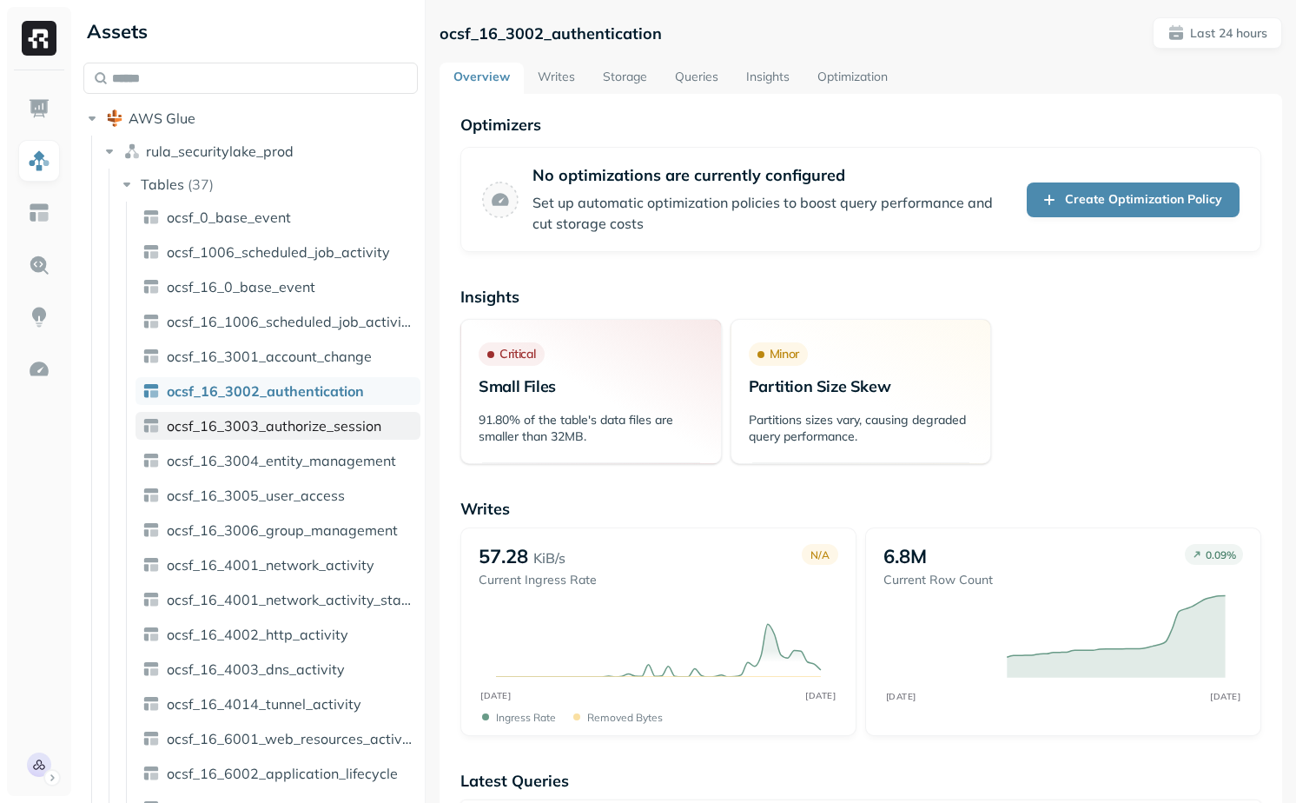
click at [304, 418] on span "ocsf_16_3003_authorize_session" at bounding box center [274, 425] width 215 height 17
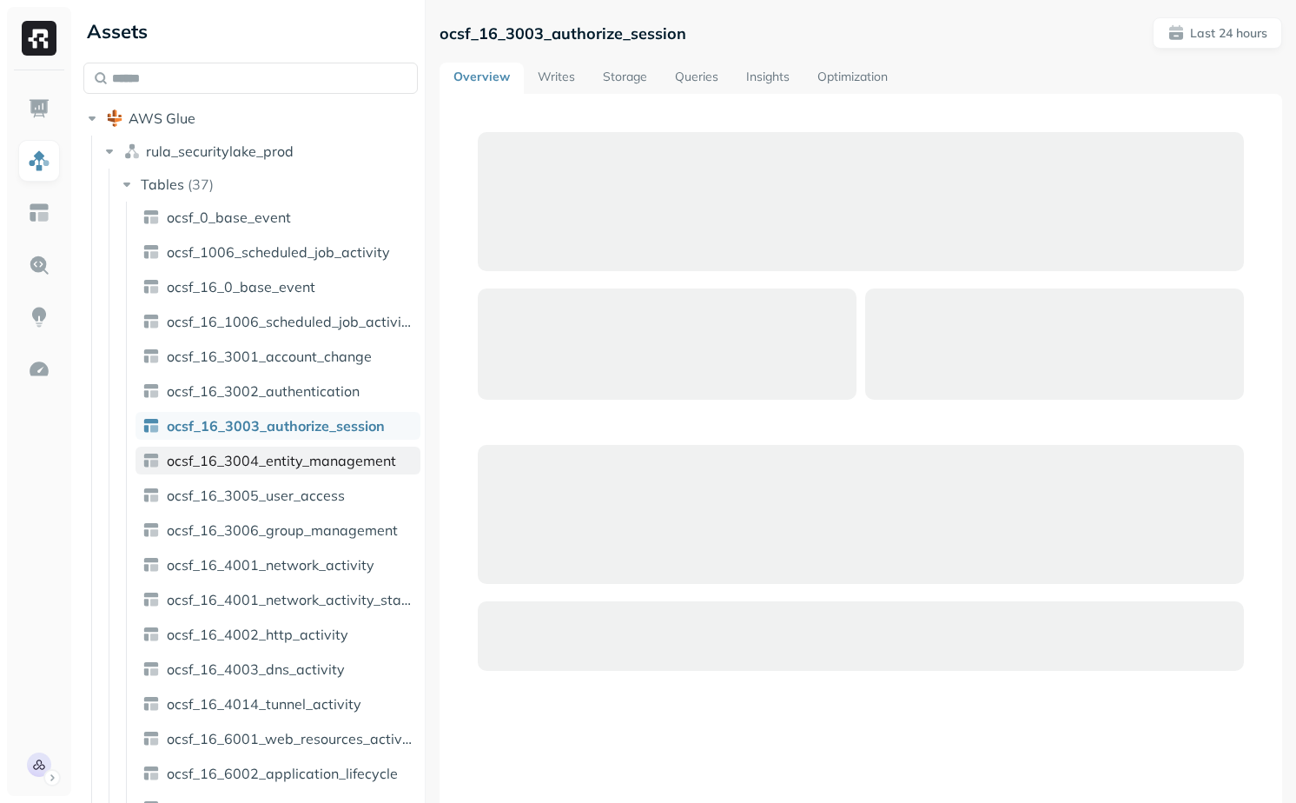
click at [303, 456] on span "ocsf_16_3004_entity_management" at bounding box center [281, 460] width 229 height 17
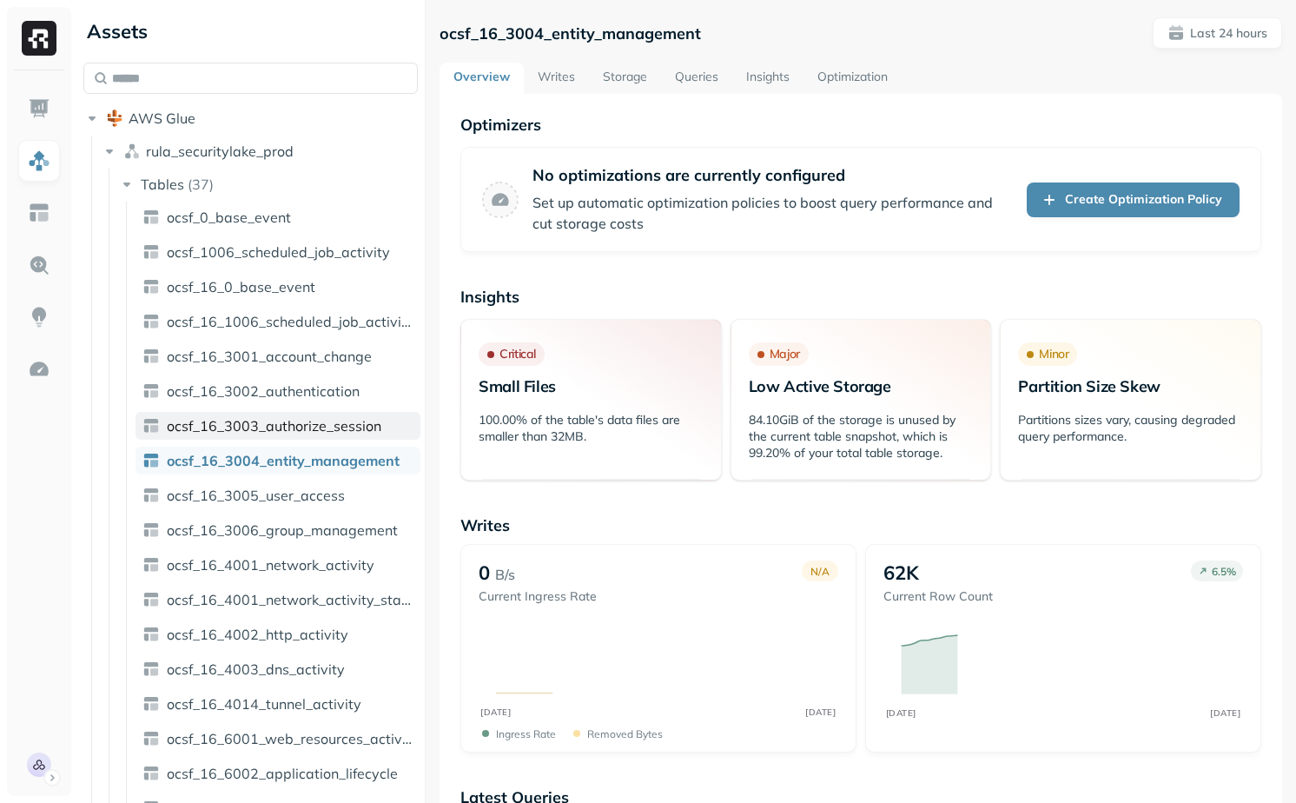
click at [307, 424] on span "ocsf_16_3003_authorize_session" at bounding box center [274, 425] width 215 height 17
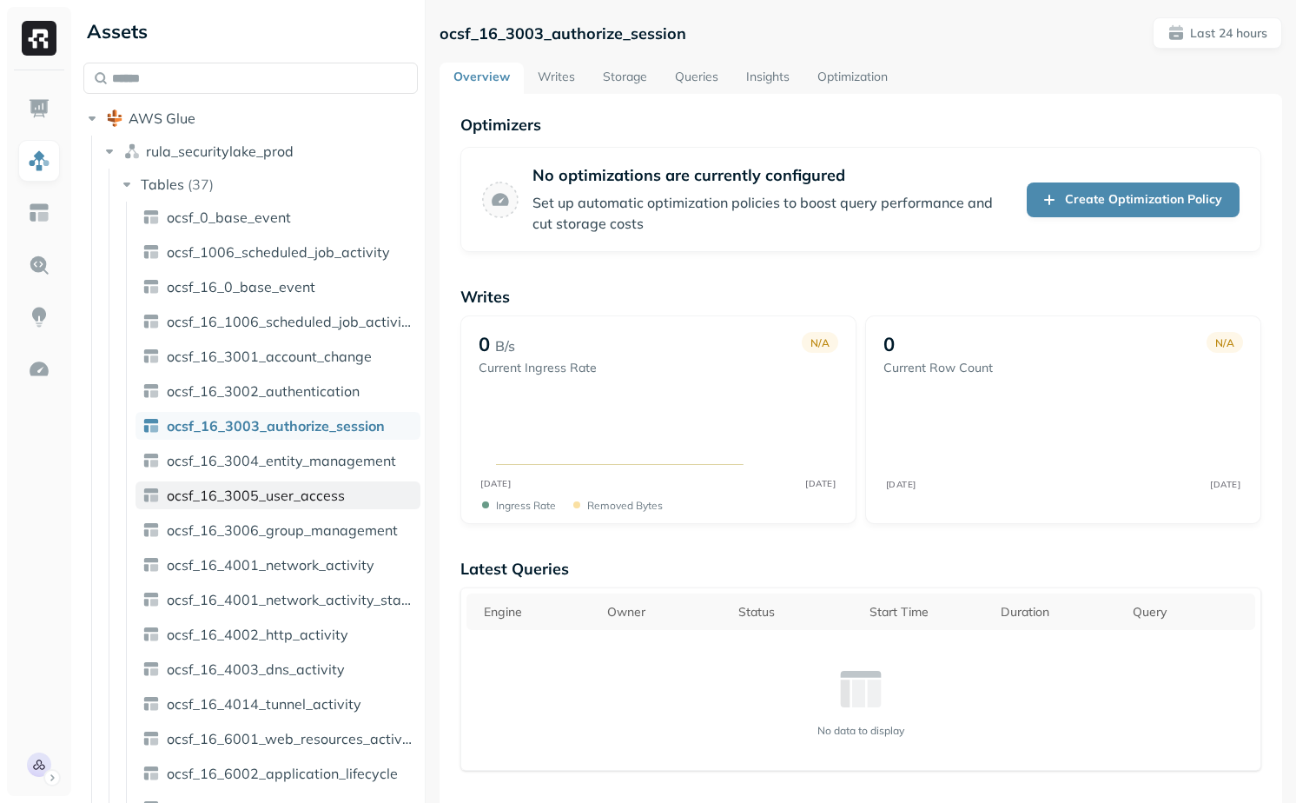
click at [299, 492] on span "ocsf_16_3005_user_access" at bounding box center [256, 494] width 178 height 17
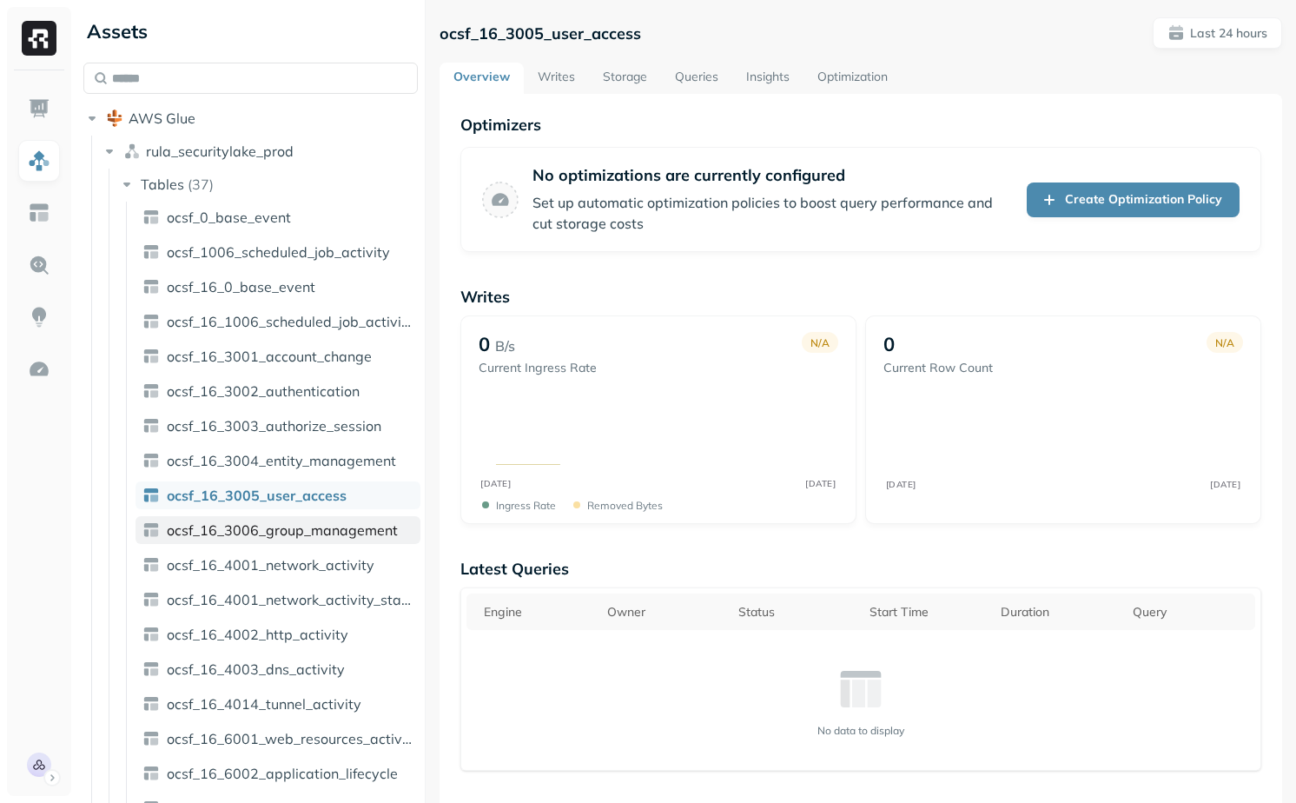
click at [302, 527] on span "ocsf_16_3006_group_management" at bounding box center [282, 529] width 231 height 17
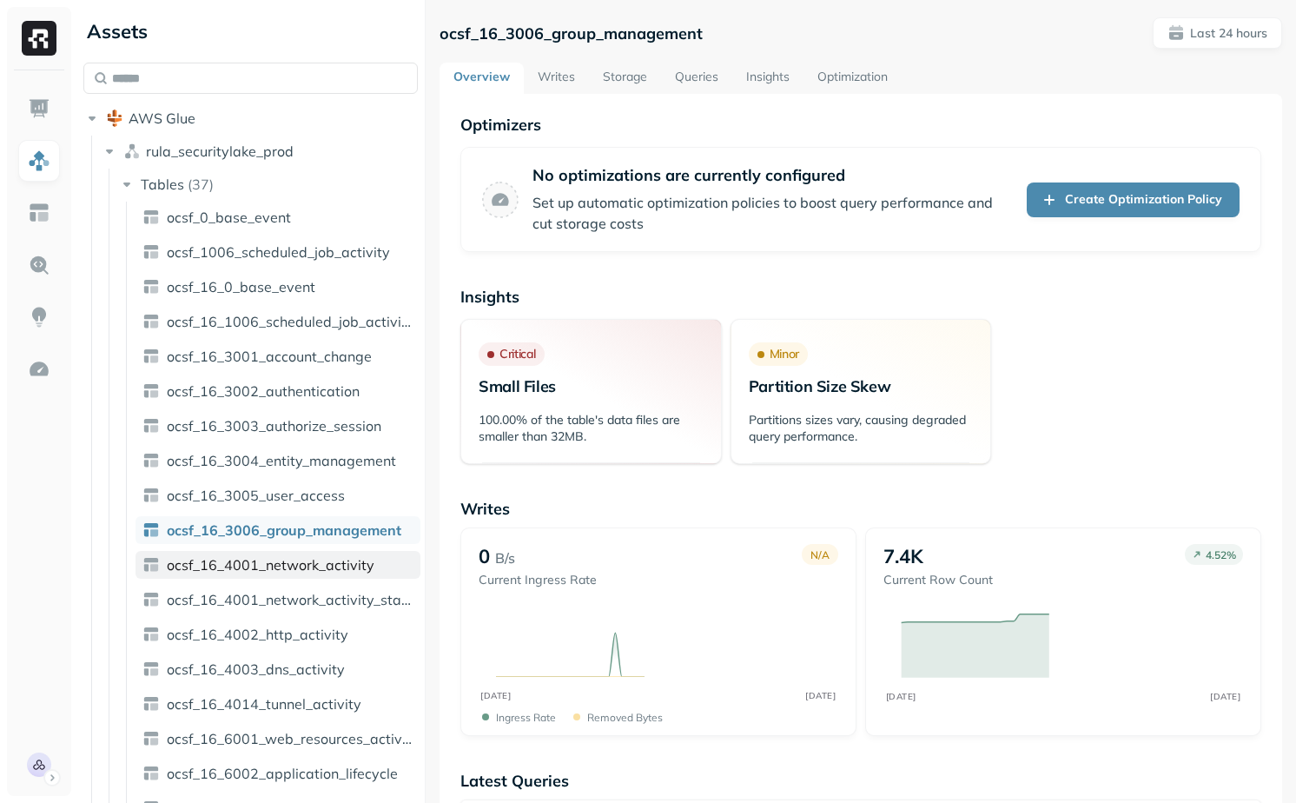
click at [303, 556] on span "ocsf_16_4001_network_activity" at bounding box center [271, 564] width 208 height 17
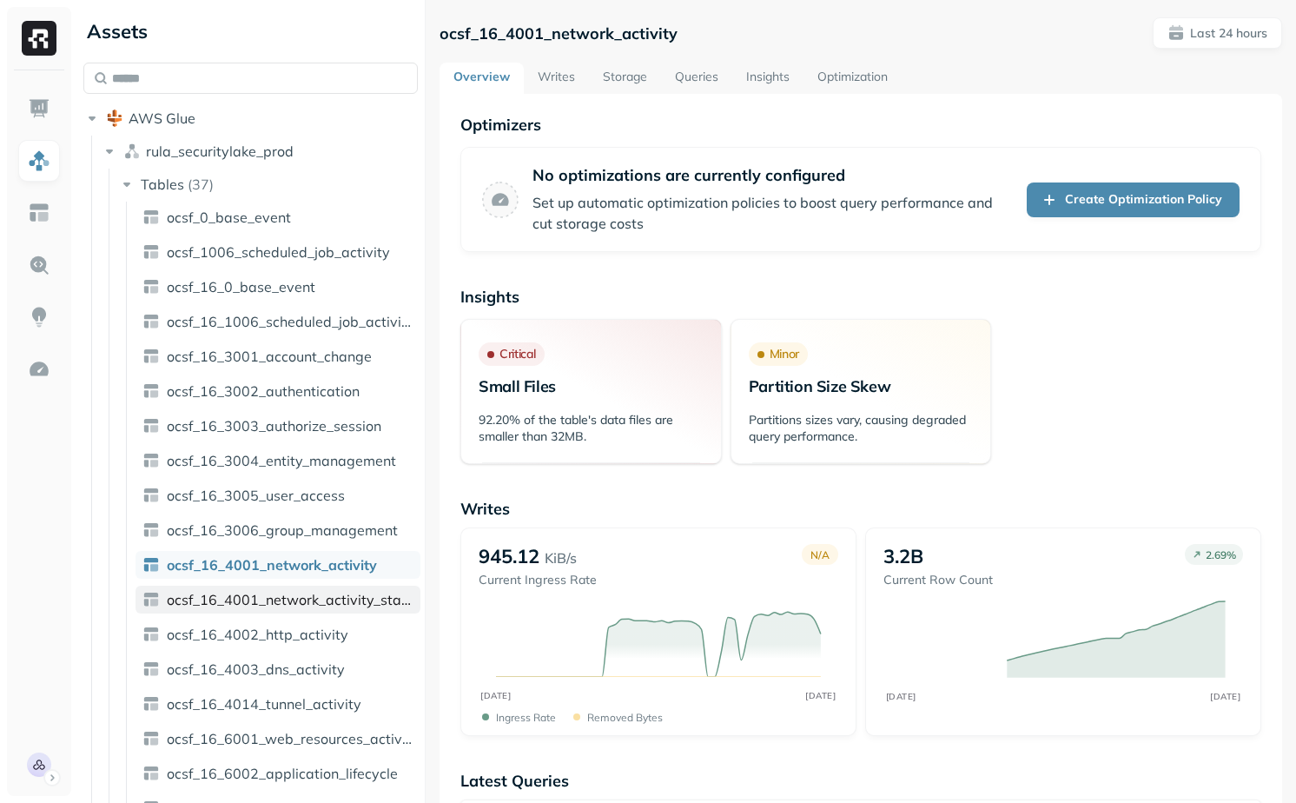
click at [309, 603] on span "ocsf_16_4001_network_activity_starburst_poc" at bounding box center [290, 599] width 247 height 17
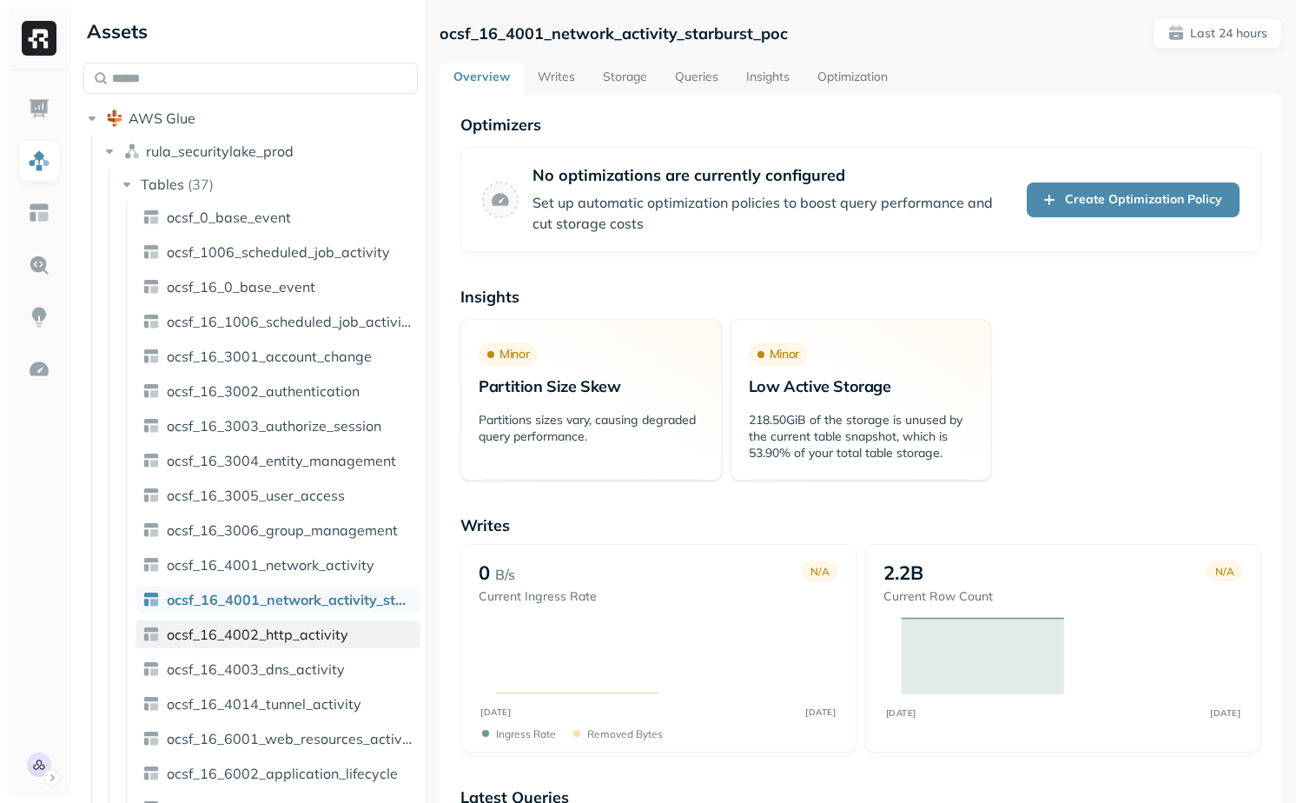
click at [317, 638] on span "ocsf_16_4002_http_activity" at bounding box center [258, 633] width 182 height 17
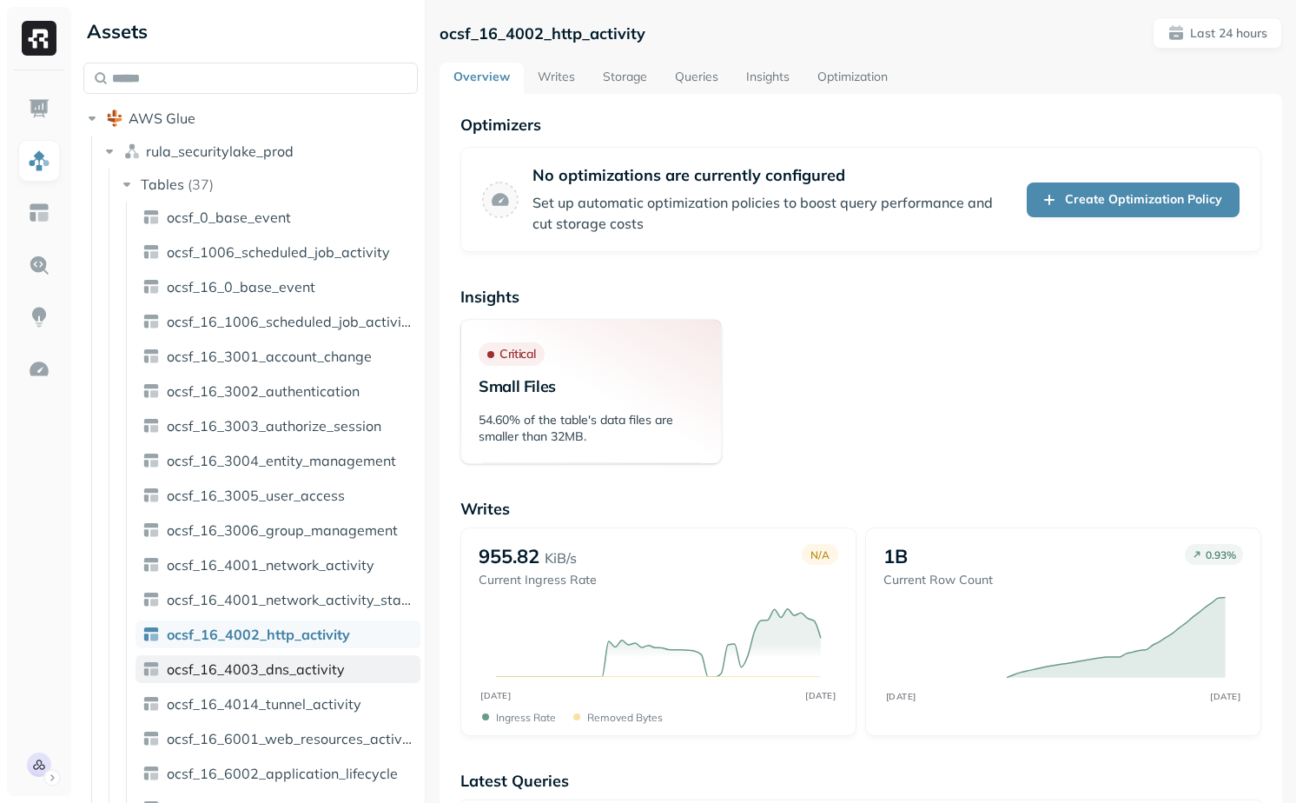
click at [358, 671] on link "ocsf_16_4003_dns_activity" at bounding box center [277, 669] width 285 height 28
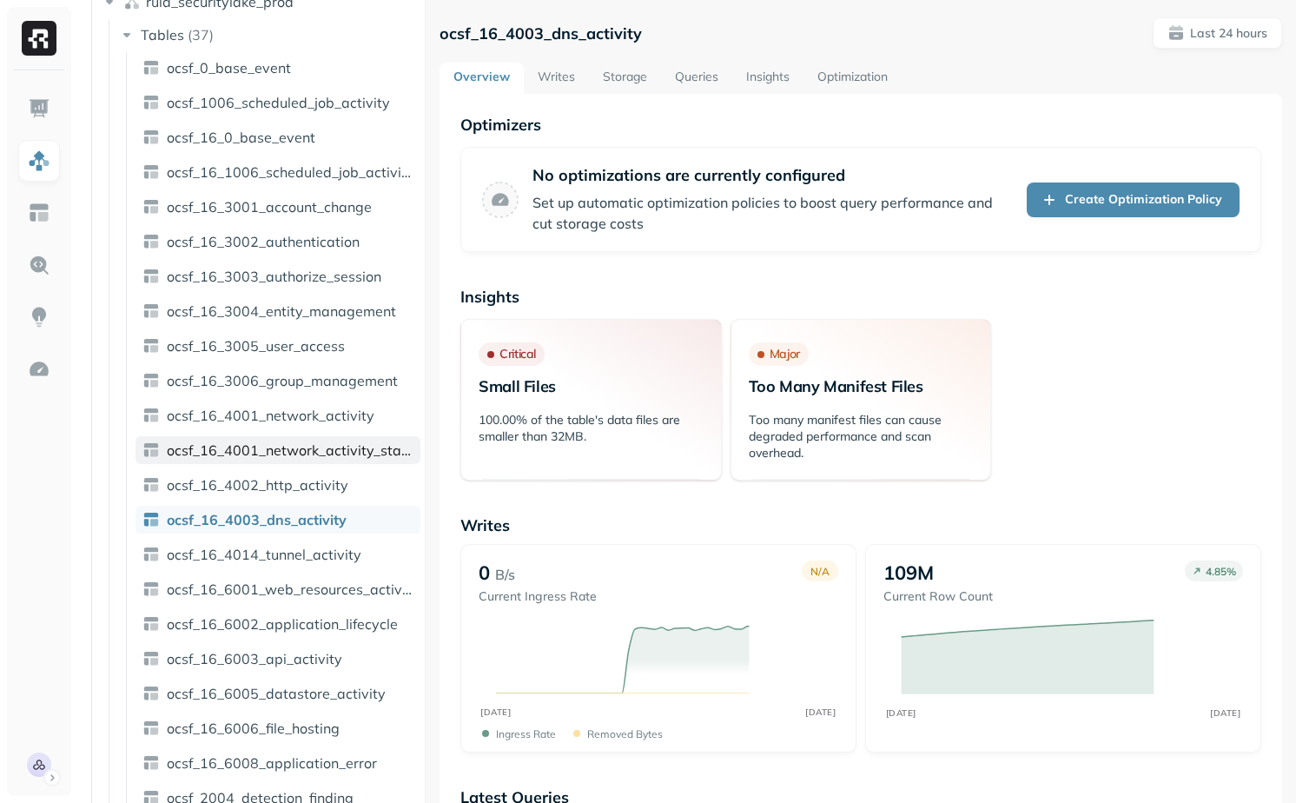
scroll to position [159, 0]
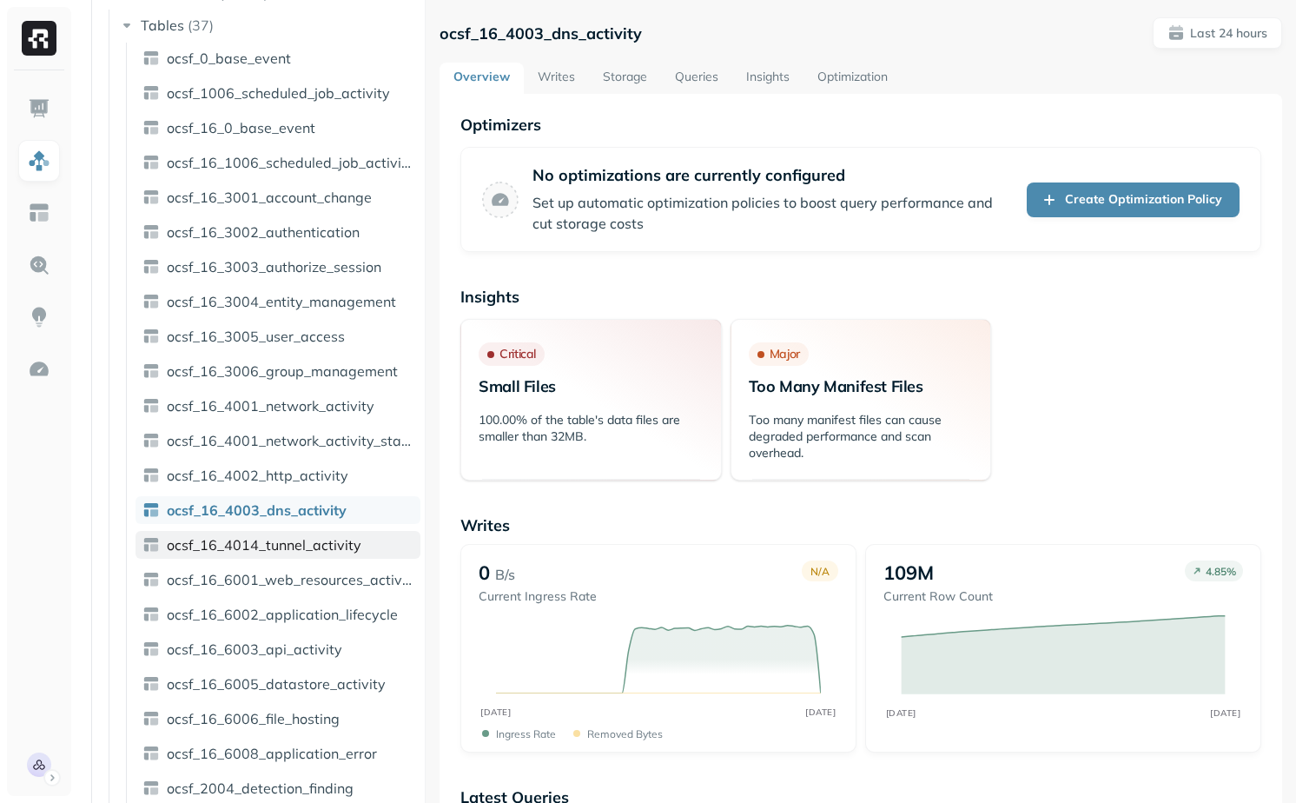
click at [286, 539] on span "ocsf_16_4014_tunnel_activity" at bounding box center [264, 544] width 195 height 17
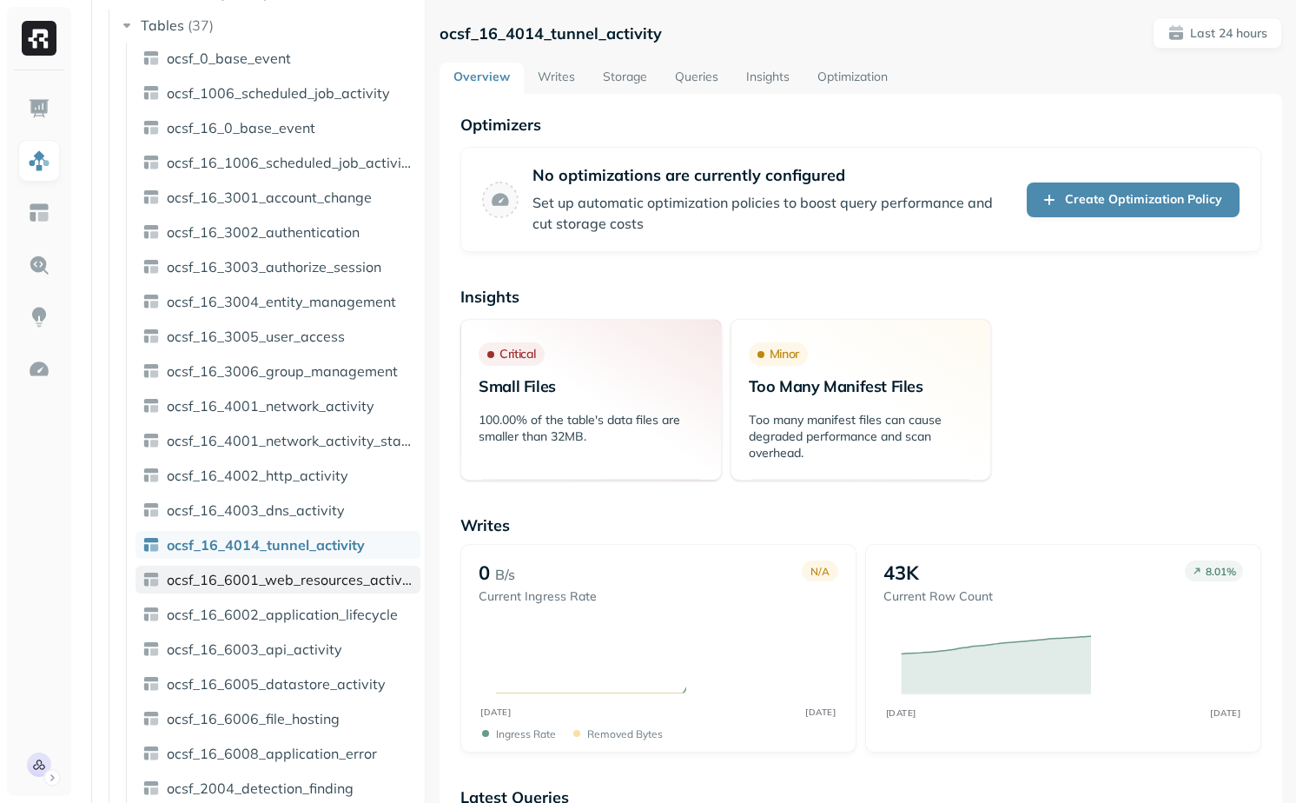
click at [283, 587] on span "ocsf_16_6001_web_resources_activity" at bounding box center [290, 579] width 247 height 17
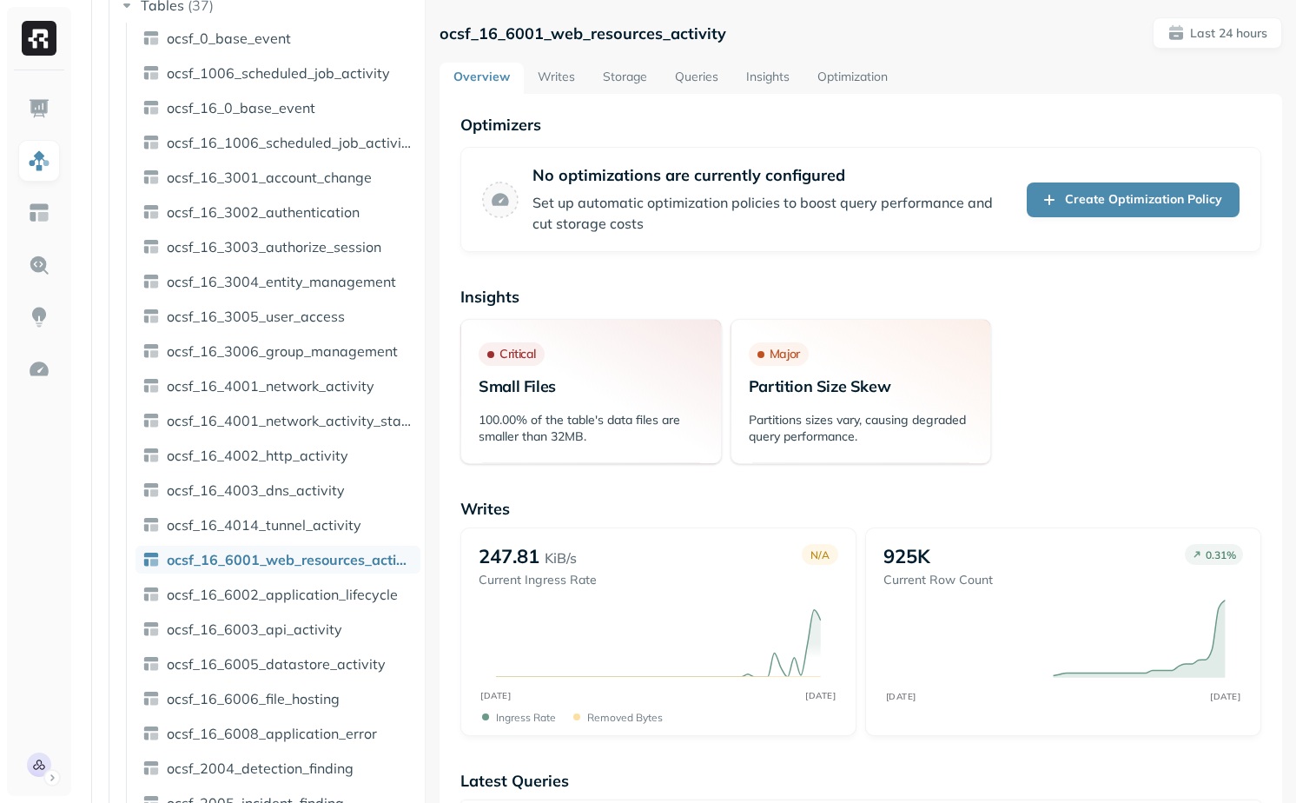
scroll to position [187, 0]
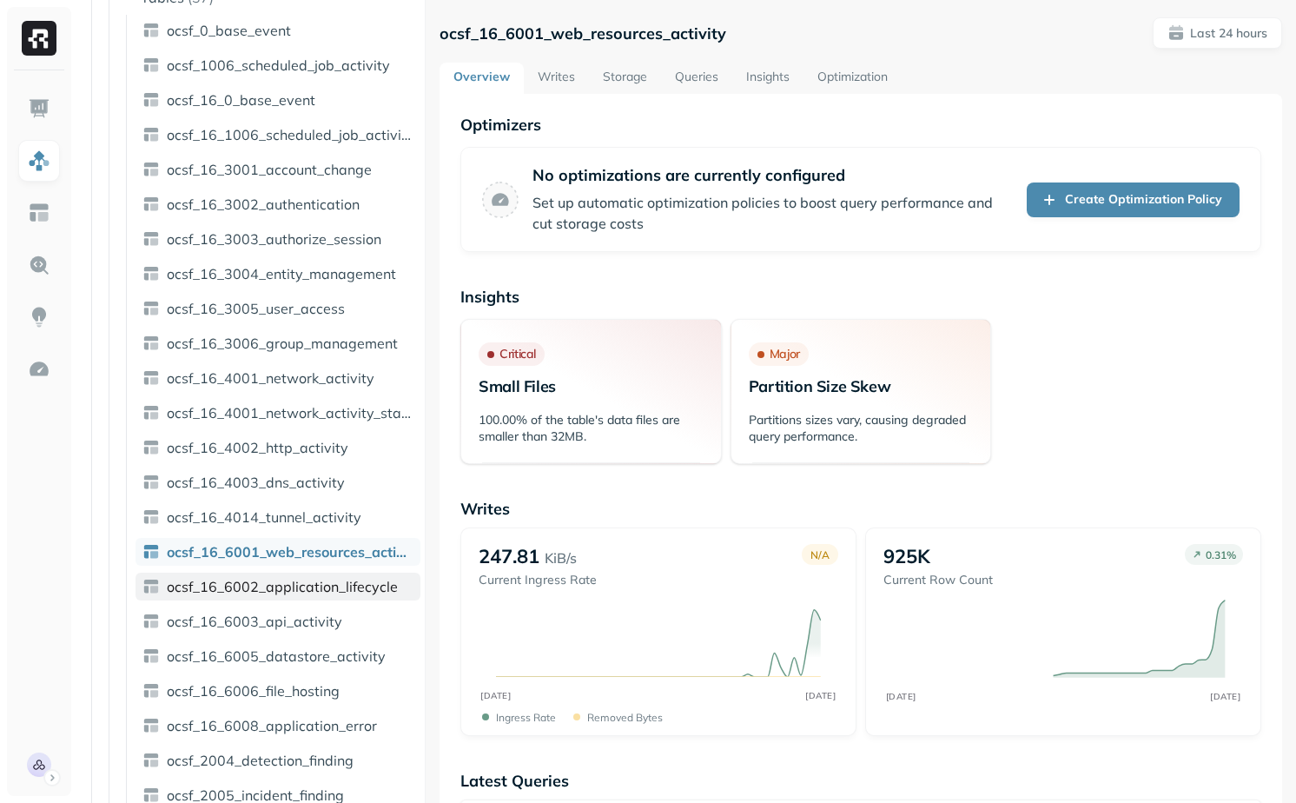
click at [293, 583] on span "ocsf_16_6002_application_lifecycle" at bounding box center [282, 586] width 231 height 17
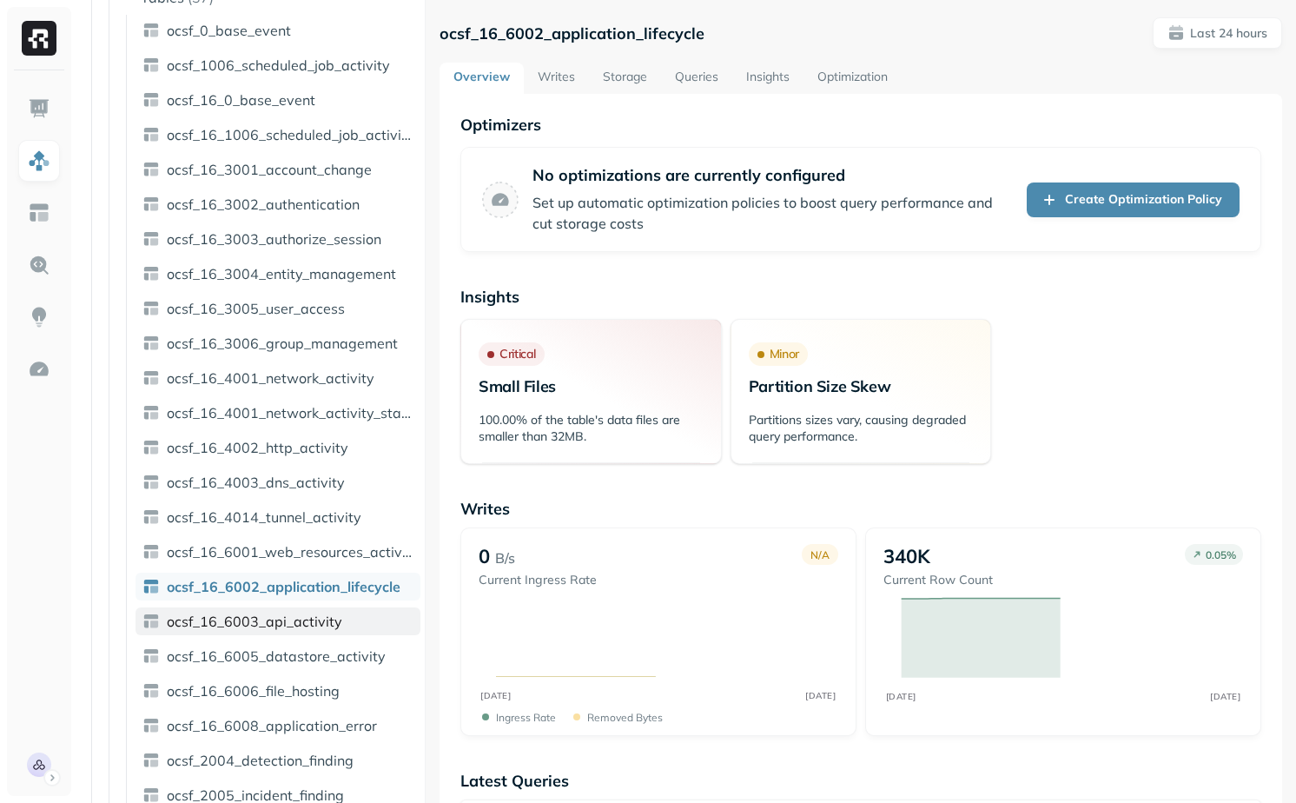
click at [303, 624] on span "ocsf_16_6003_api_activity" at bounding box center [254, 620] width 175 height 17
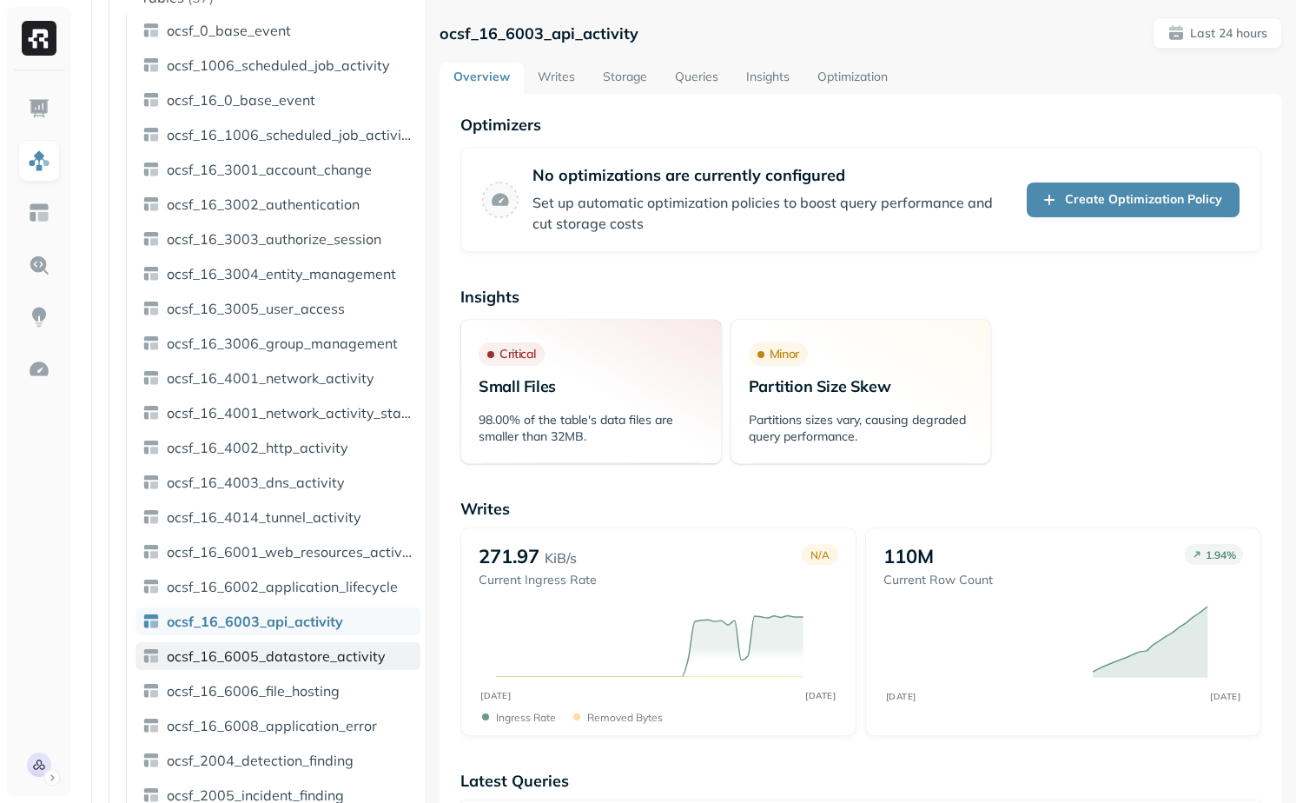
click at [314, 658] on span "ocsf_16_6005_datastore_activity" at bounding box center [276, 655] width 219 height 17
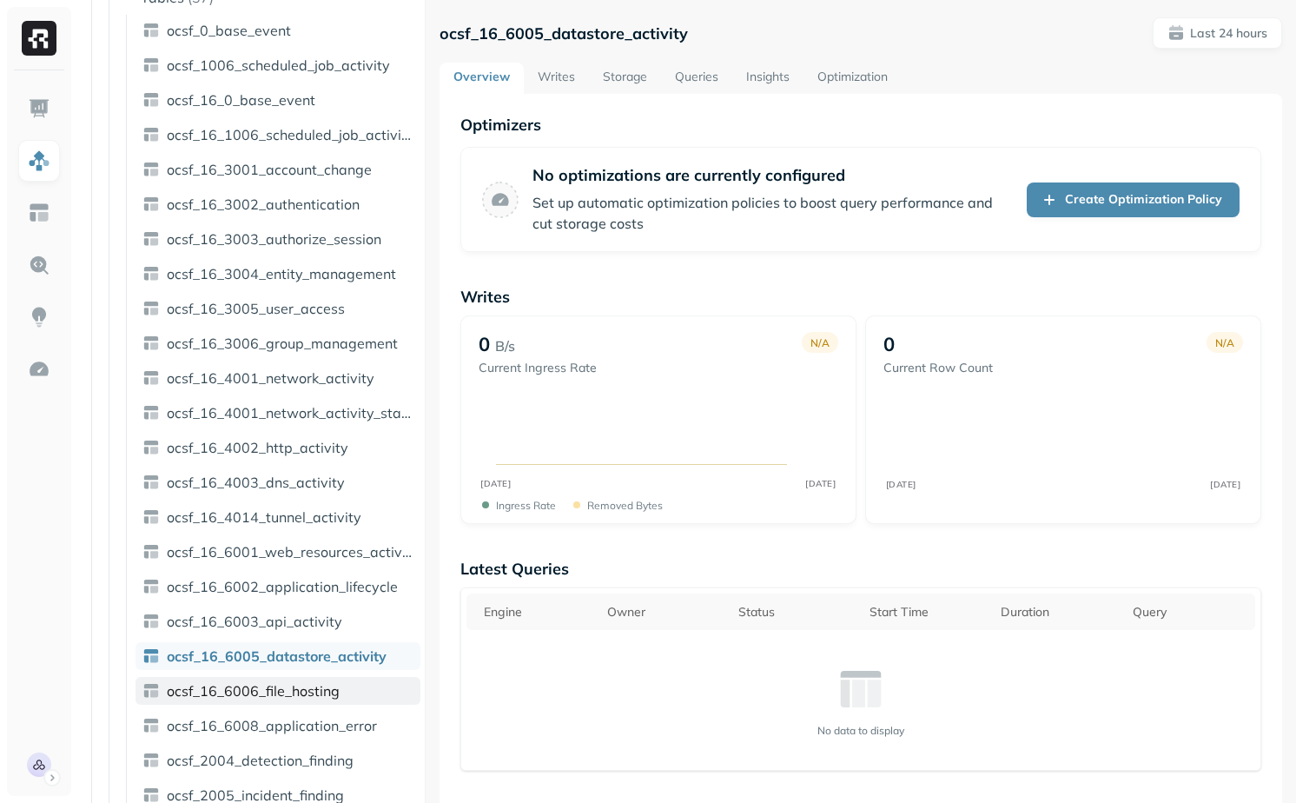
click at [314, 684] on span "ocsf_16_6006_file_hosting" at bounding box center [253, 690] width 173 height 17
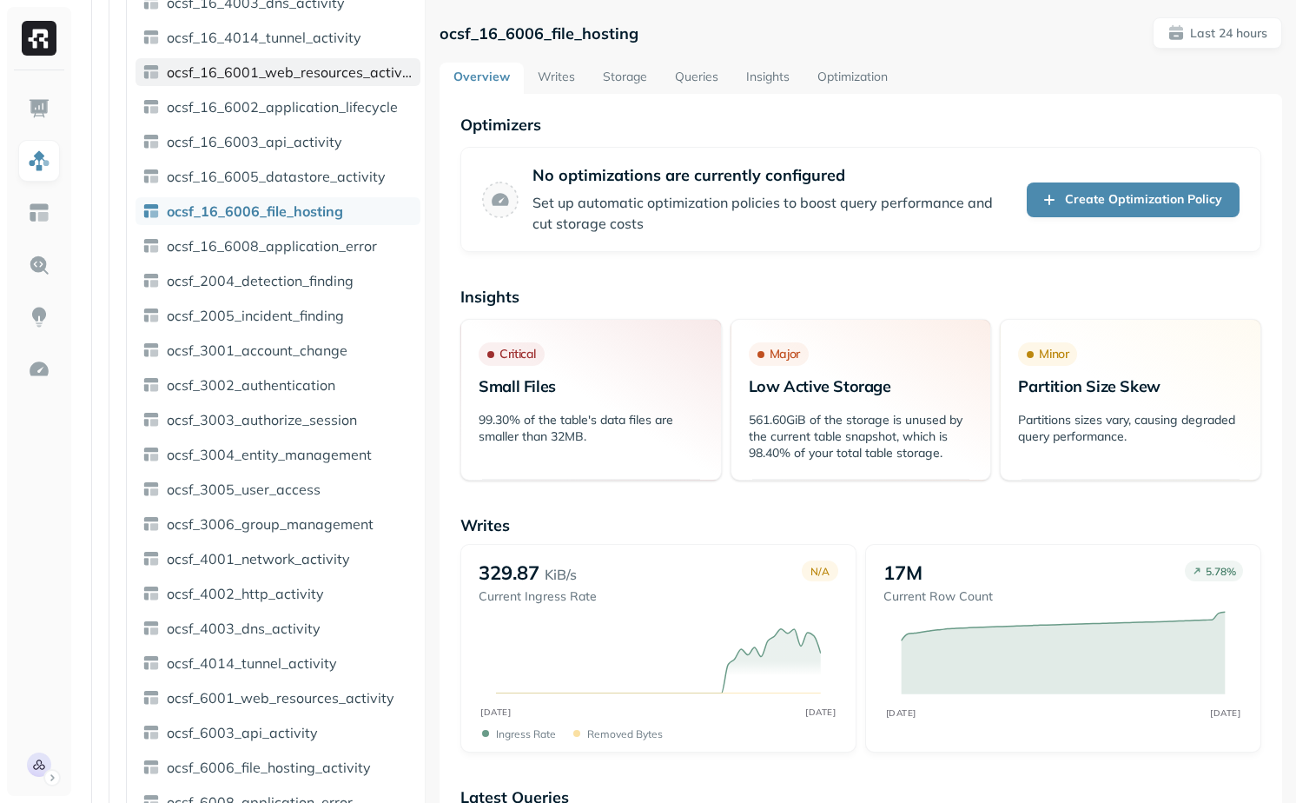
scroll to position [677, 0]
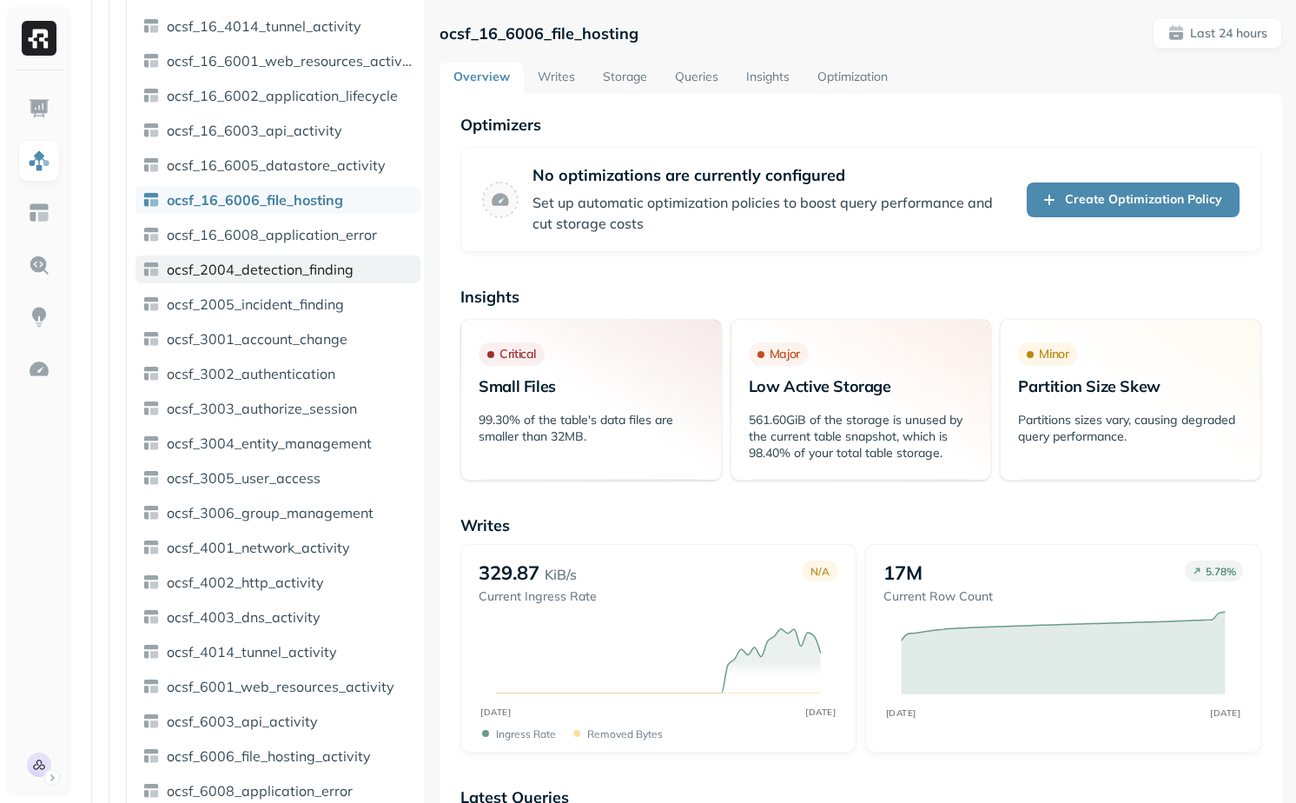
click at [313, 256] on link "ocsf_2004_detection_finding" at bounding box center [277, 269] width 285 height 28
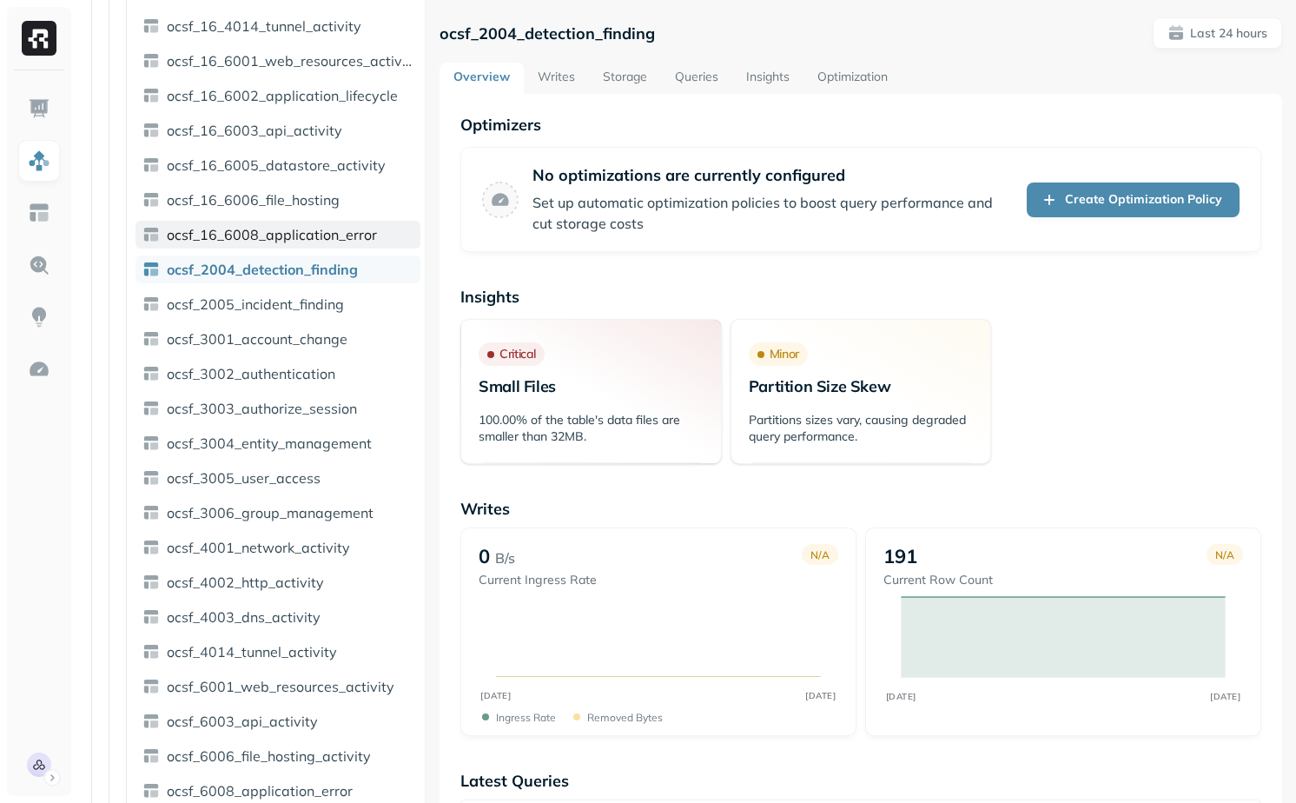
click at [324, 238] on span "ocsf_16_6008_application_error" at bounding box center [272, 234] width 210 height 17
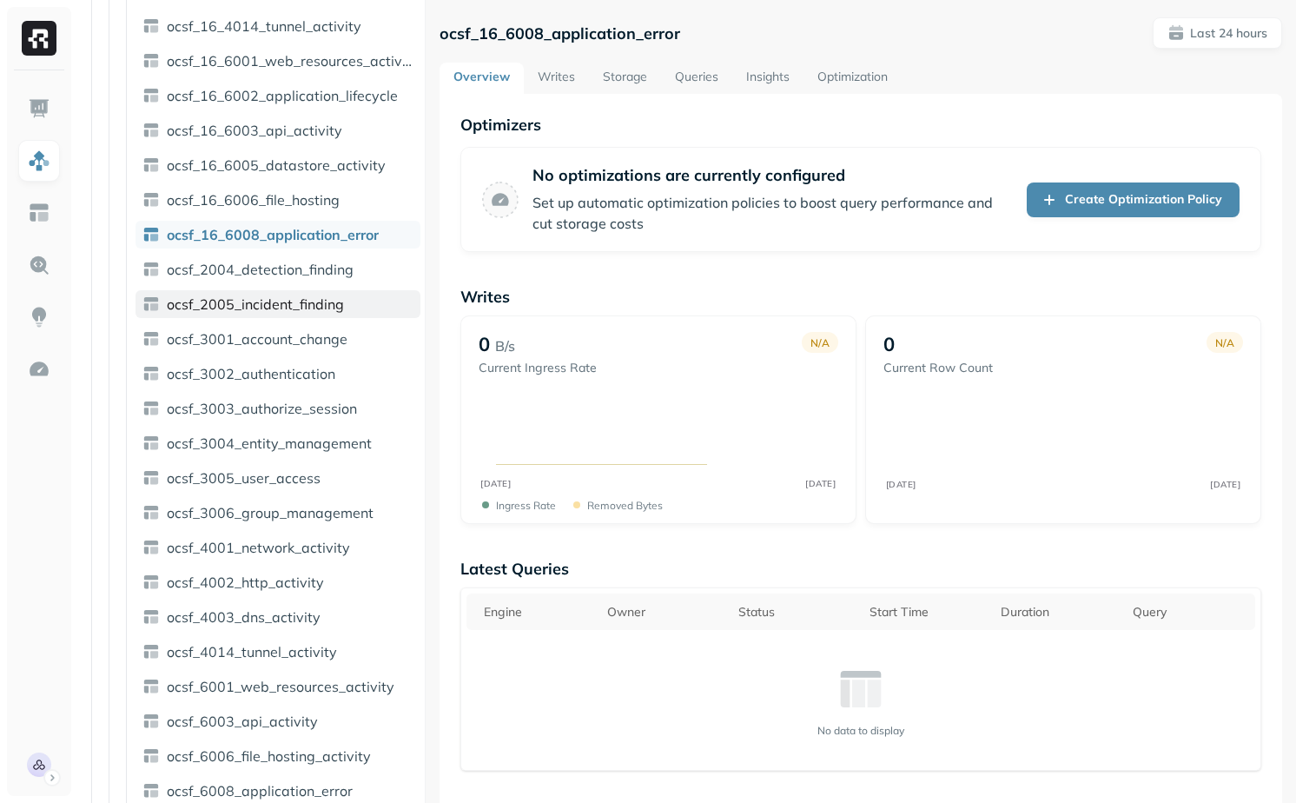
click at [320, 310] on span "ocsf_2005_incident_finding" at bounding box center [255, 303] width 177 height 17
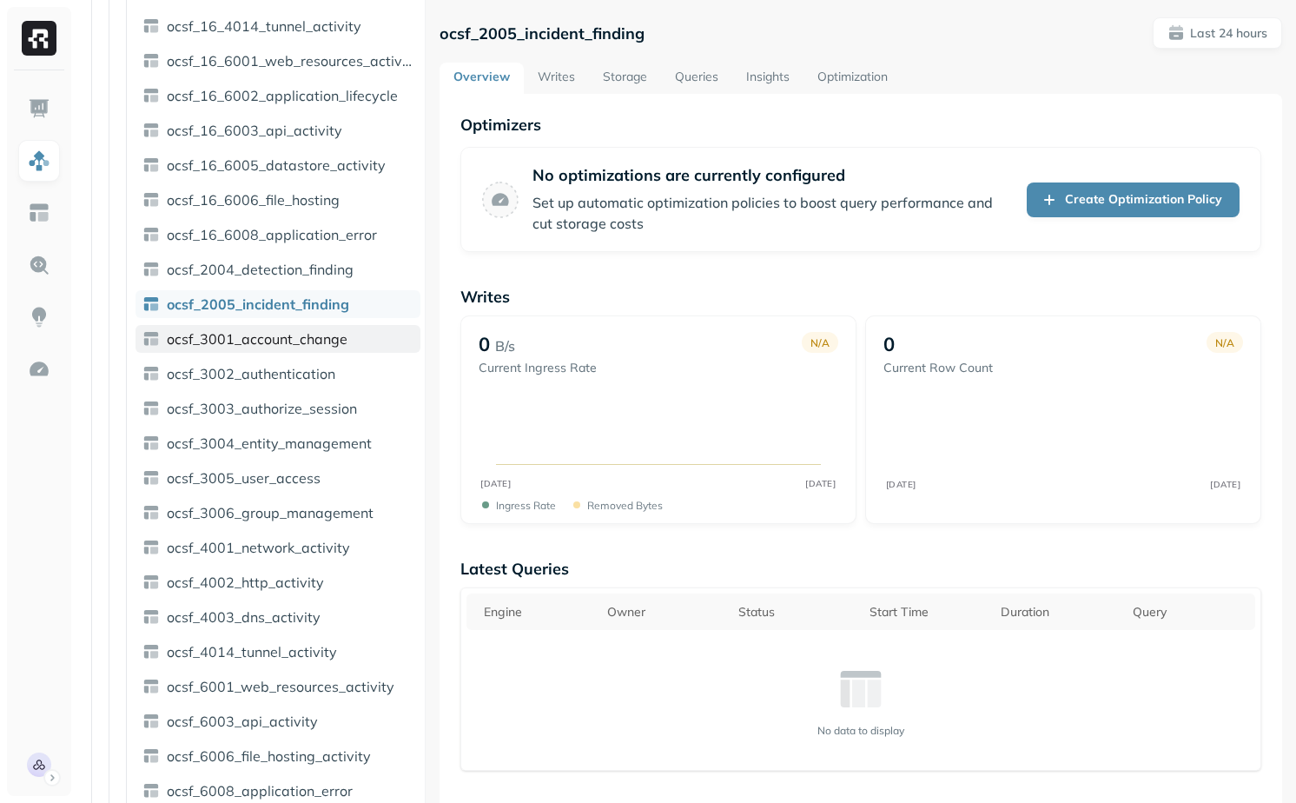
click at [320, 346] on span "ocsf_3001_account_change" at bounding box center [257, 338] width 181 height 17
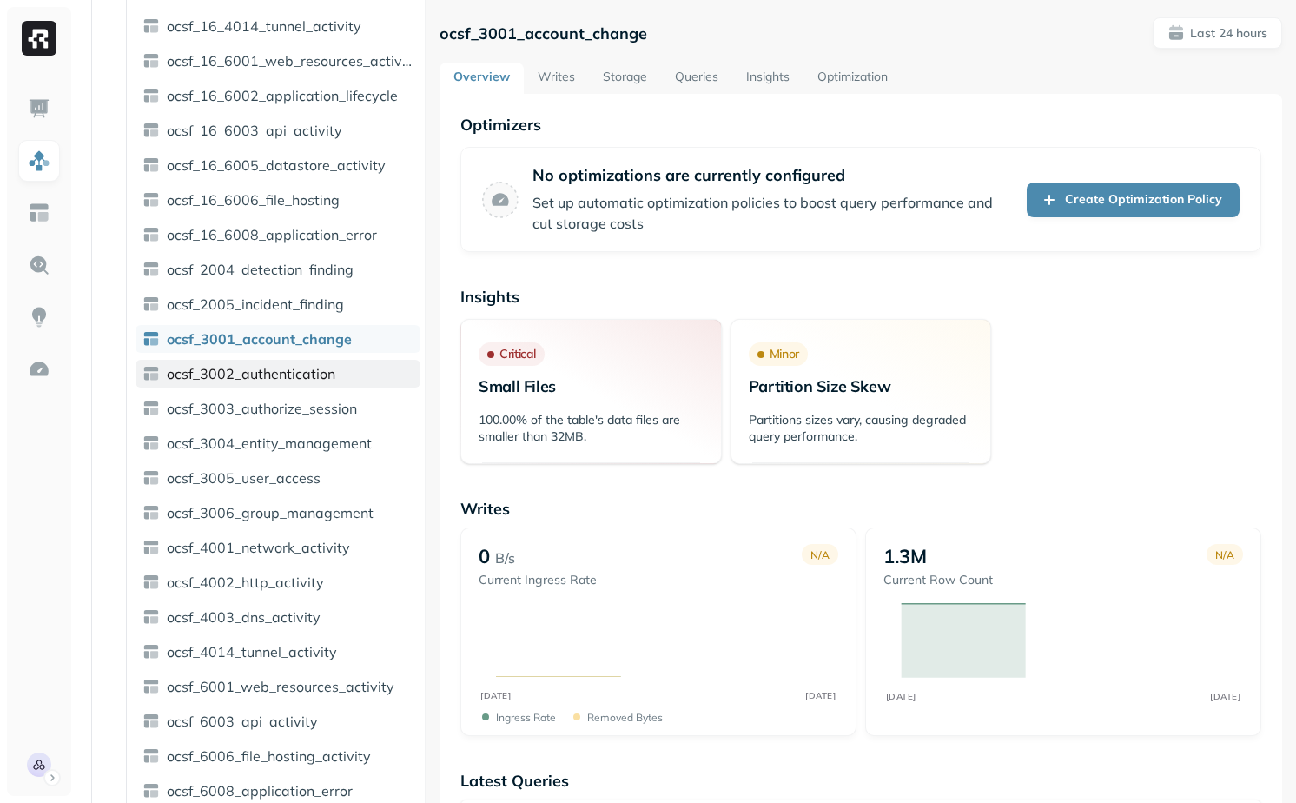
click at [327, 375] on span "ocsf_3002_authentication" at bounding box center [251, 373] width 168 height 17
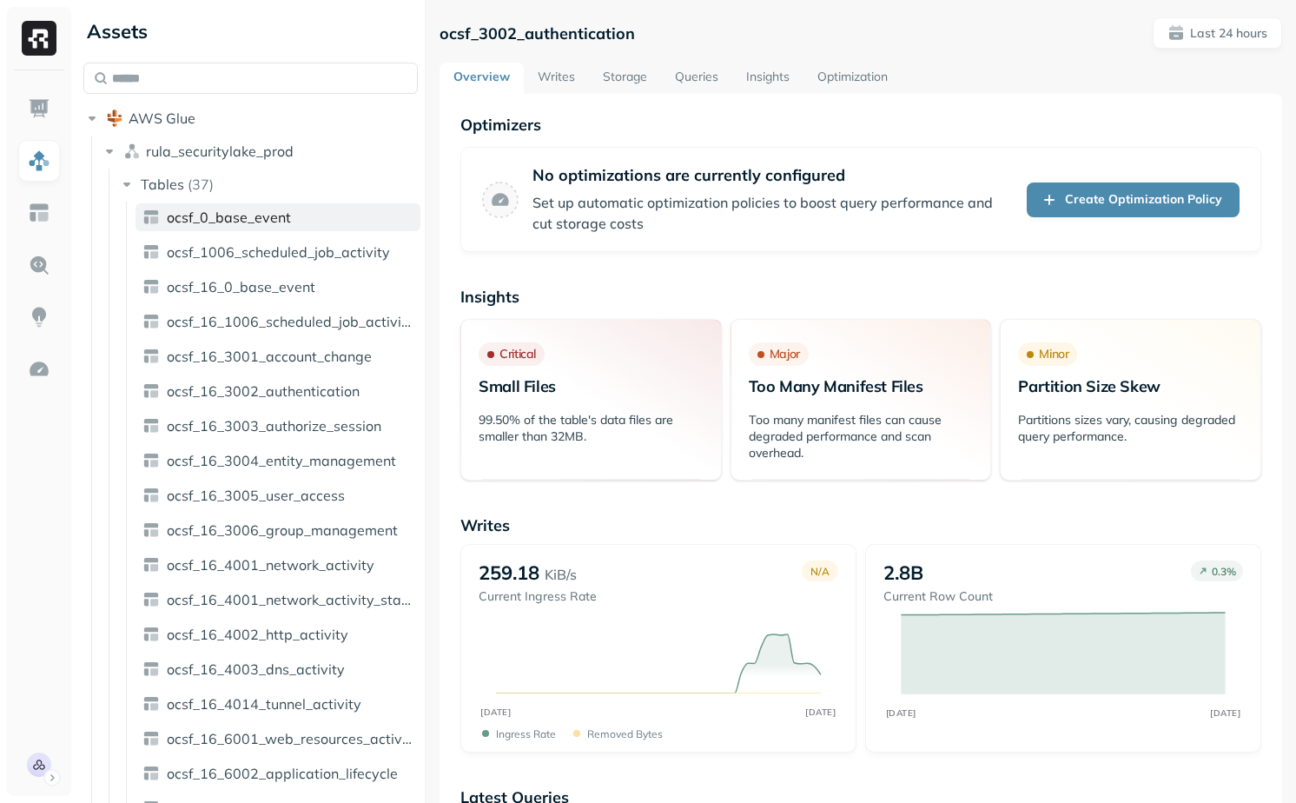
click at [262, 221] on span "ocsf_0_base_event" at bounding box center [229, 216] width 124 height 17
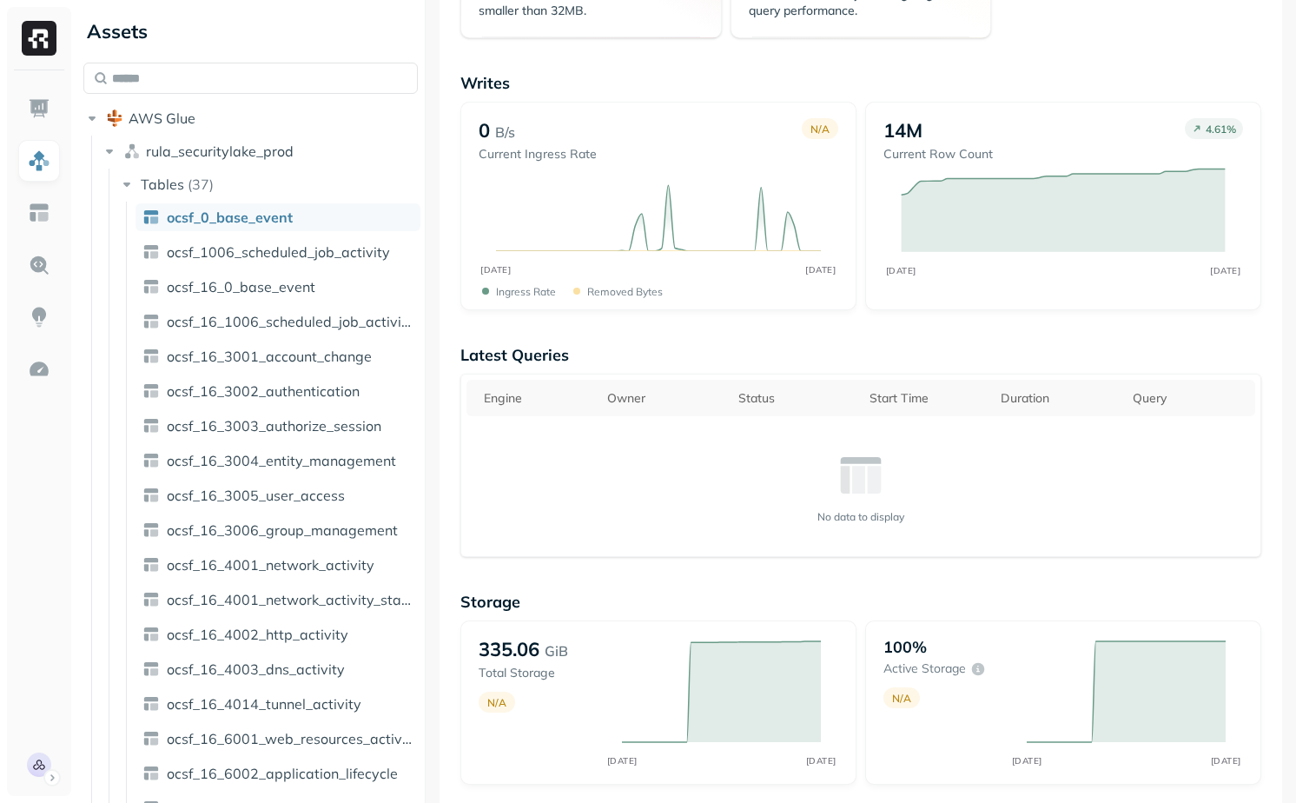
scroll to position [575, 0]
